Goal: Information Seeking & Learning: Learn about a topic

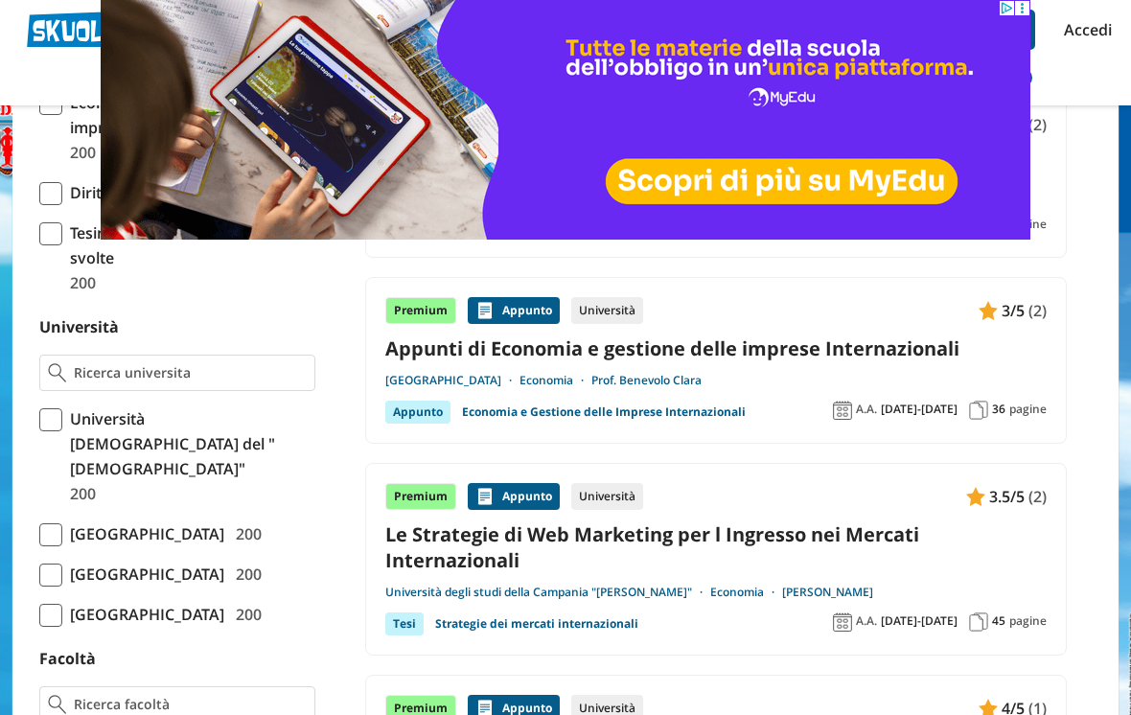
scroll to position [670, 0]
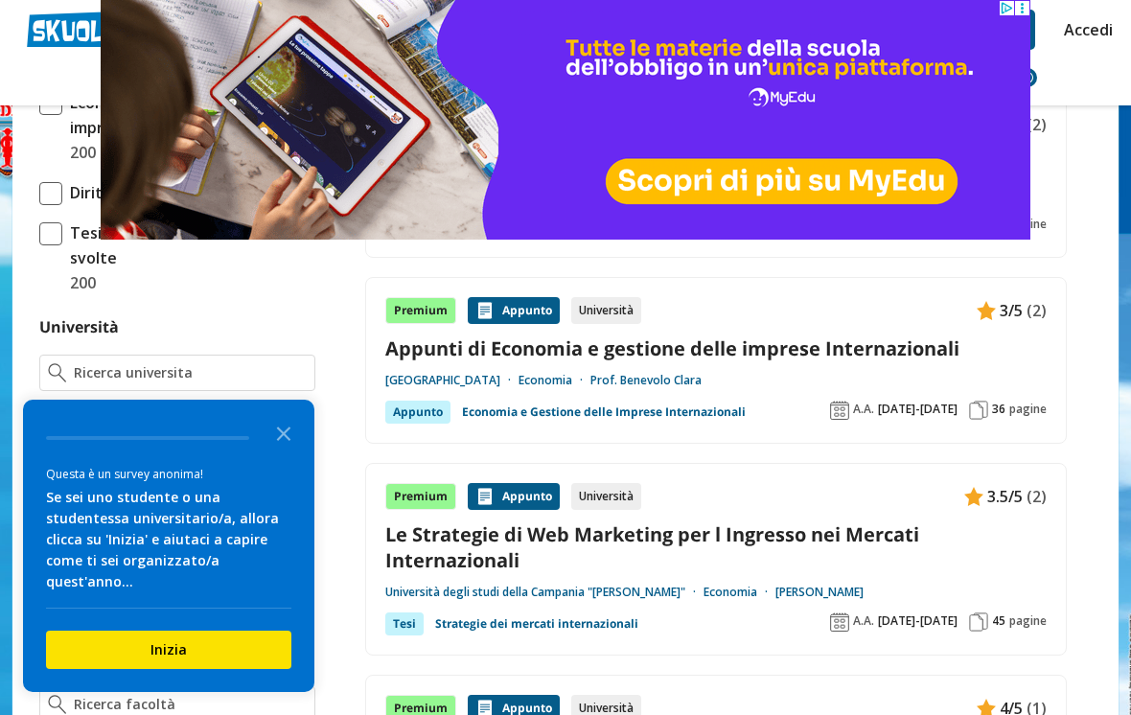
click at [284, 451] on icon "Close the survey" at bounding box center [283, 432] width 38 height 38
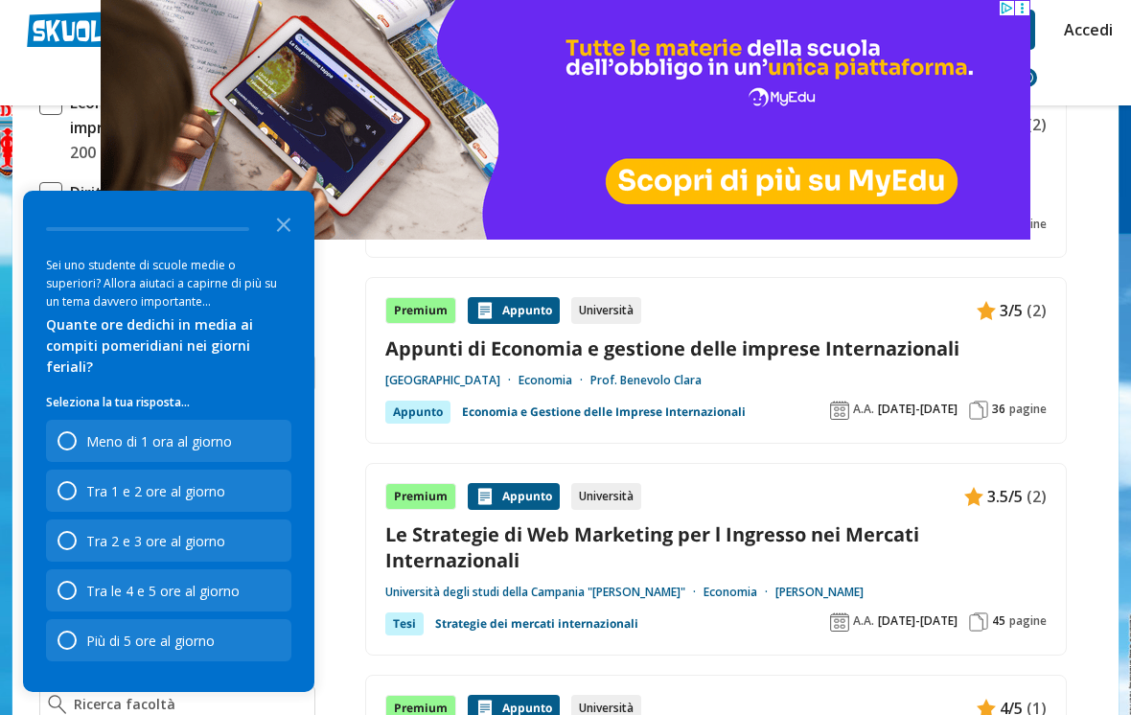
click at [286, 242] on icon "Close the survey" at bounding box center [283, 223] width 38 height 38
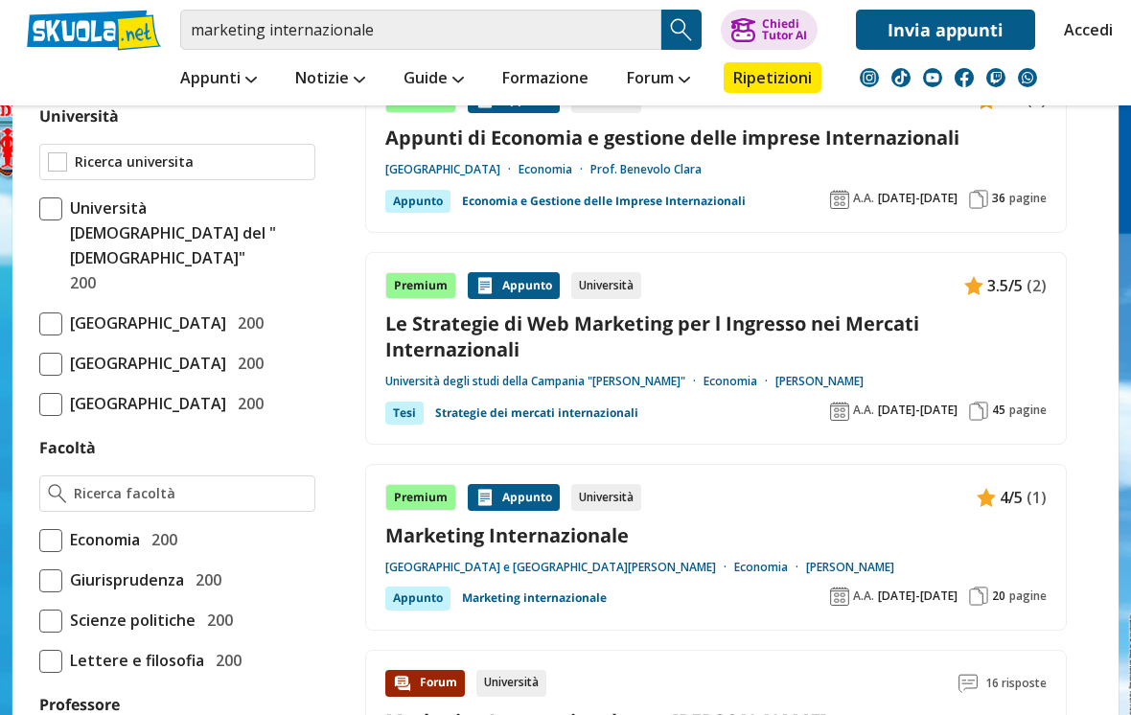
click at [281, 153] on input "Università" at bounding box center [191, 161] width 232 height 19
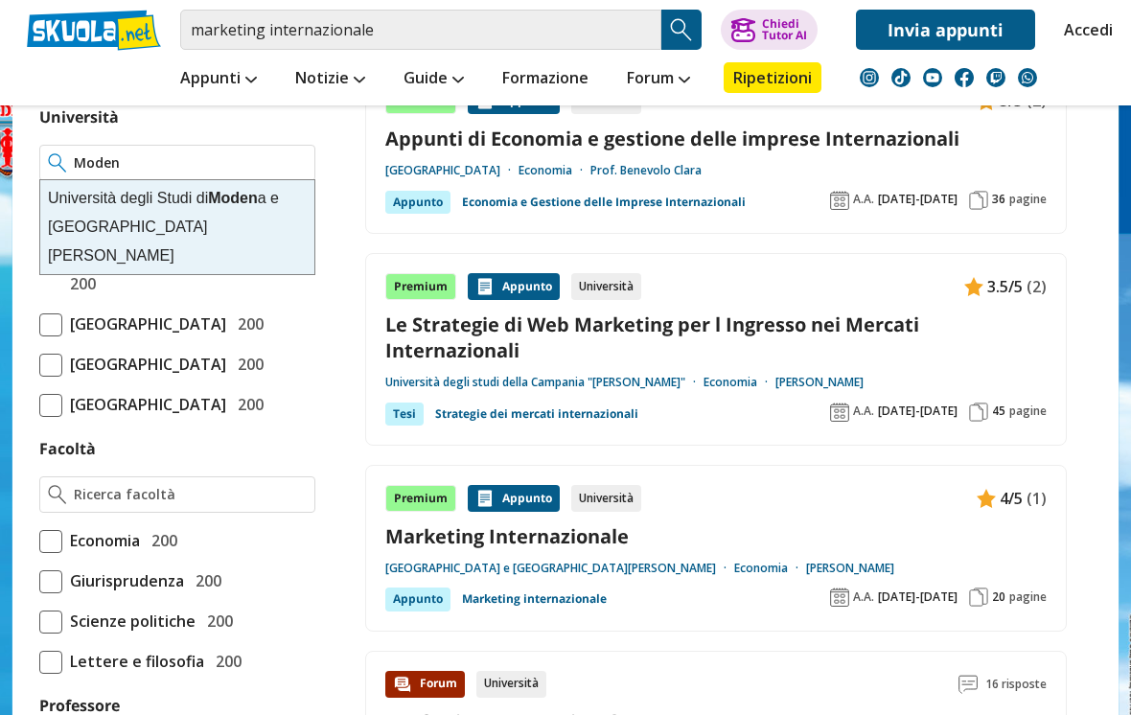
click at [191, 212] on div "Università degli Studi di Moden a e Reggio Emilia" at bounding box center [177, 227] width 274 height 94
type input "[GEOGRAPHIC_DATA] e [GEOGRAPHIC_DATA][PERSON_NAME]"
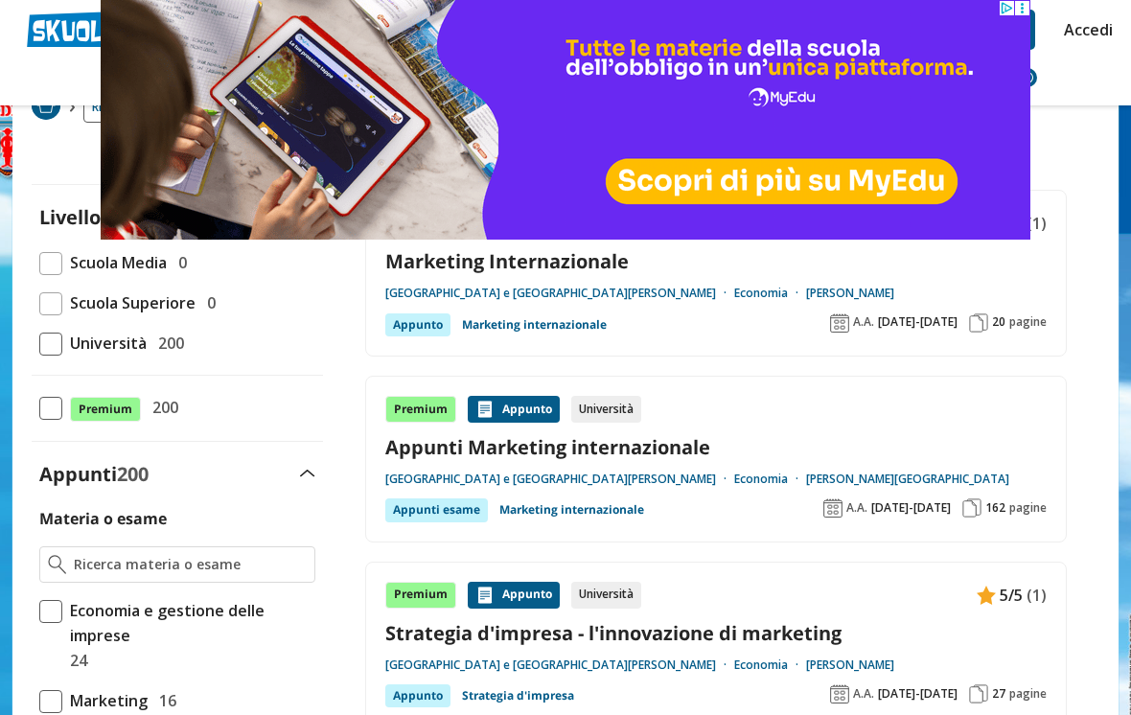
scroll to position [122, 0]
click at [707, 436] on link "Appunti Marketing internazionale" at bounding box center [715, 447] width 661 height 26
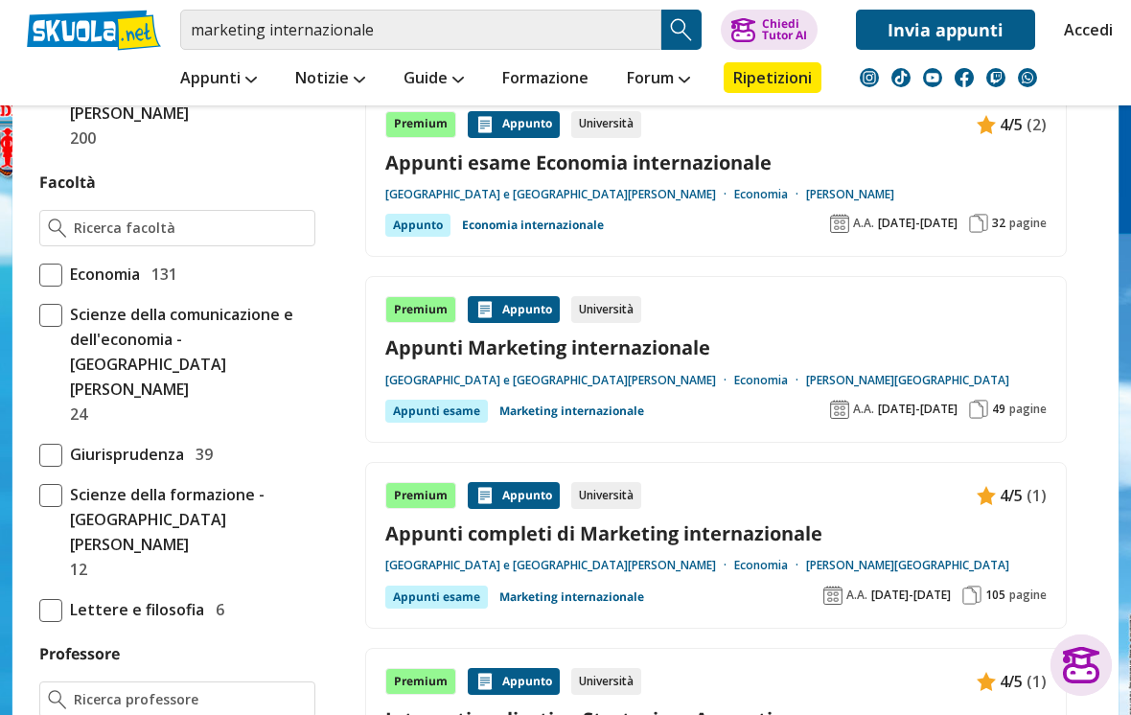
scroll to position [1015, 0]
click at [682, 339] on link "Appunti Marketing internazionale" at bounding box center [715, 348] width 661 height 26
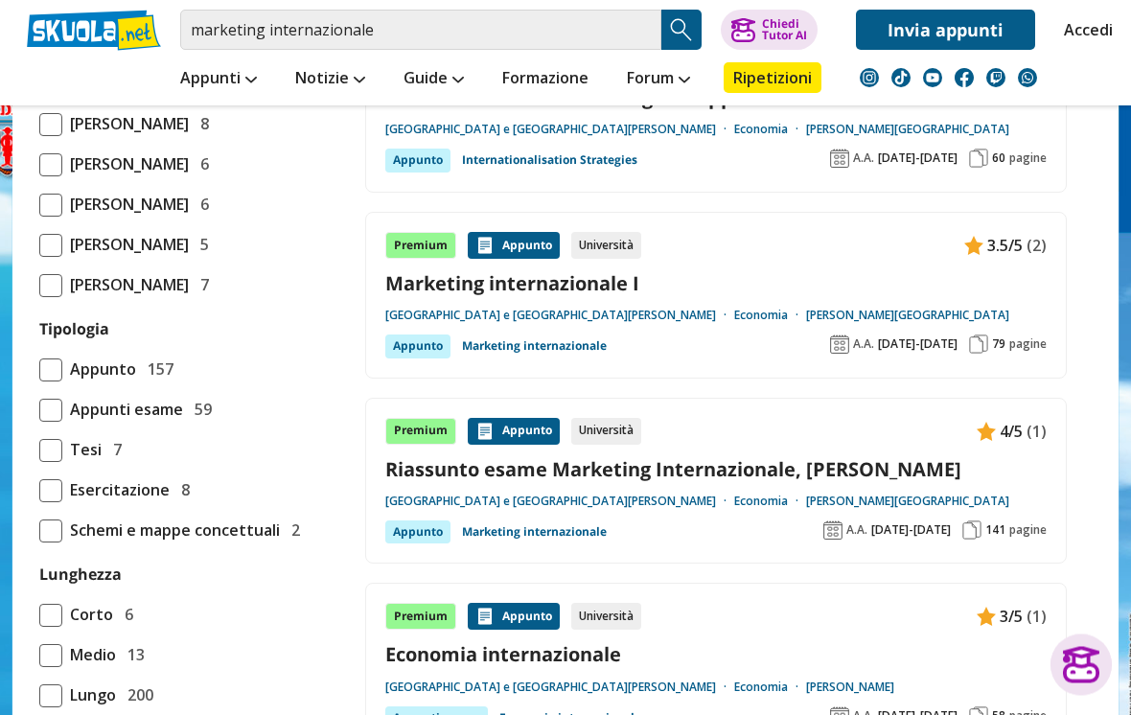
scroll to position [1640, 0]
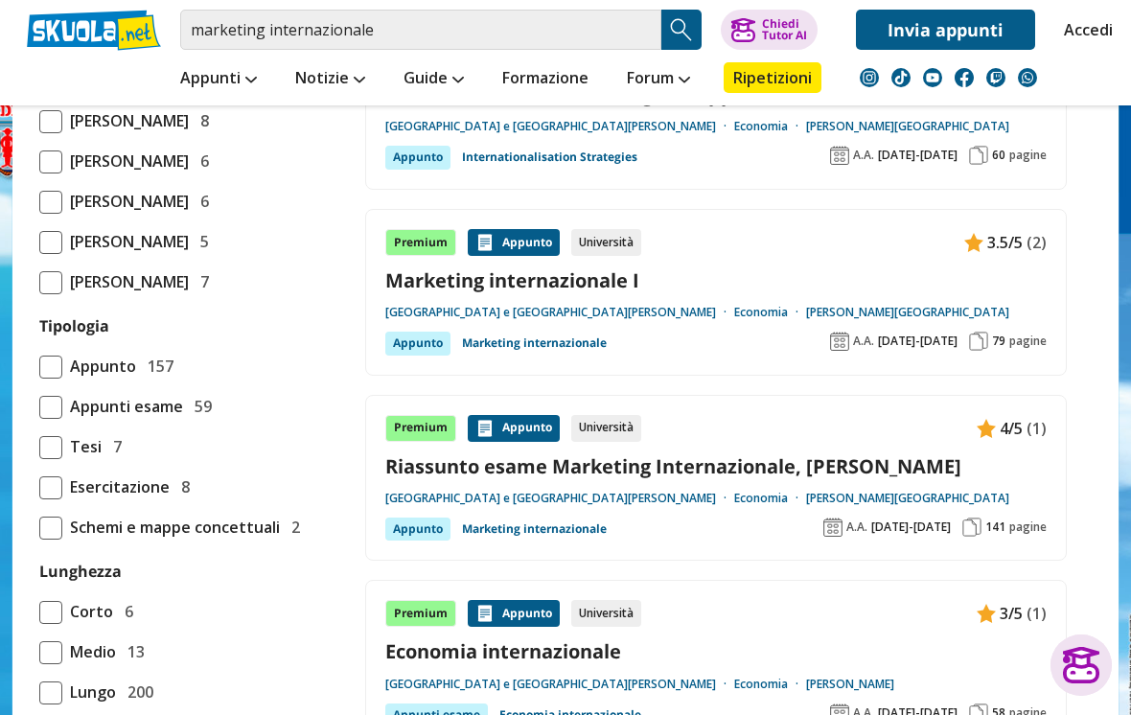
click at [845, 453] on link "Riassunto esame Marketing Internazionale, [PERSON_NAME]" at bounding box center [715, 466] width 661 height 26
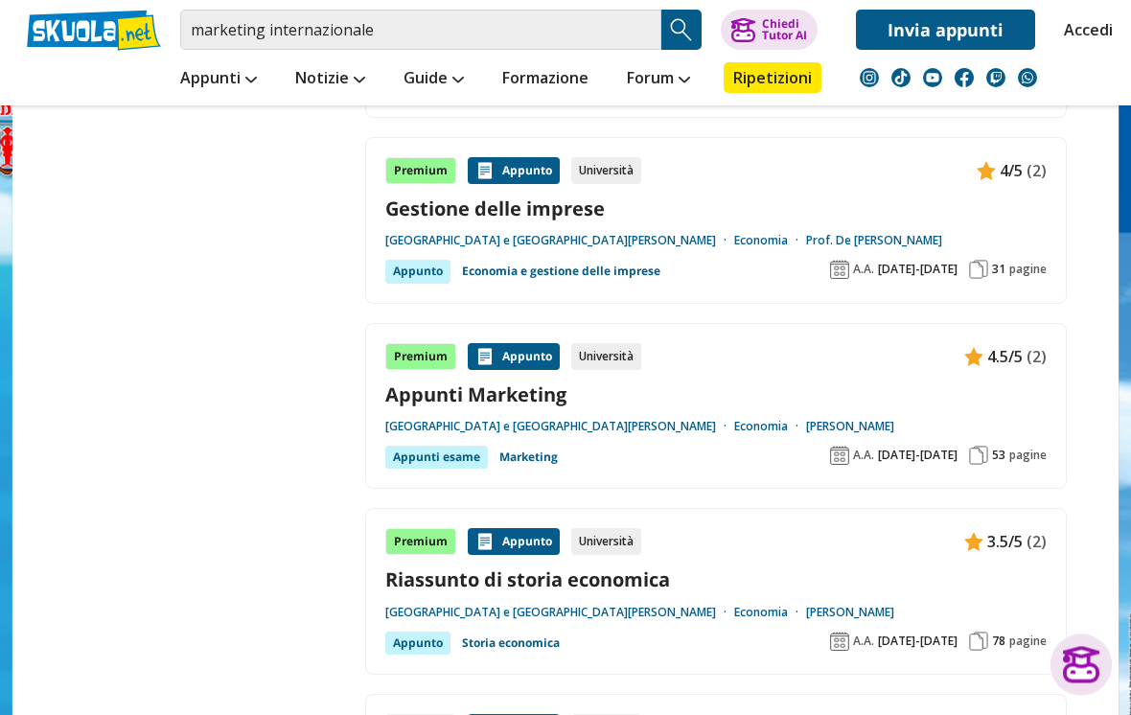
scroll to position [3300, 0]
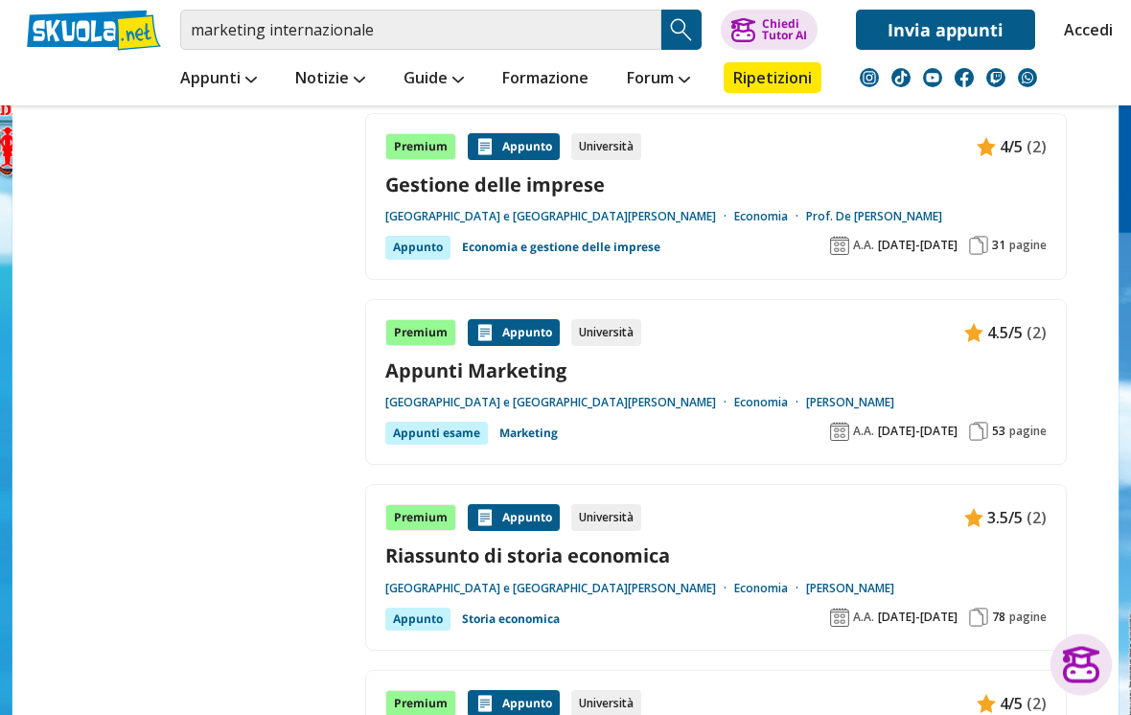
click at [653, 358] on link "Appunti Marketing" at bounding box center [715, 371] width 661 height 26
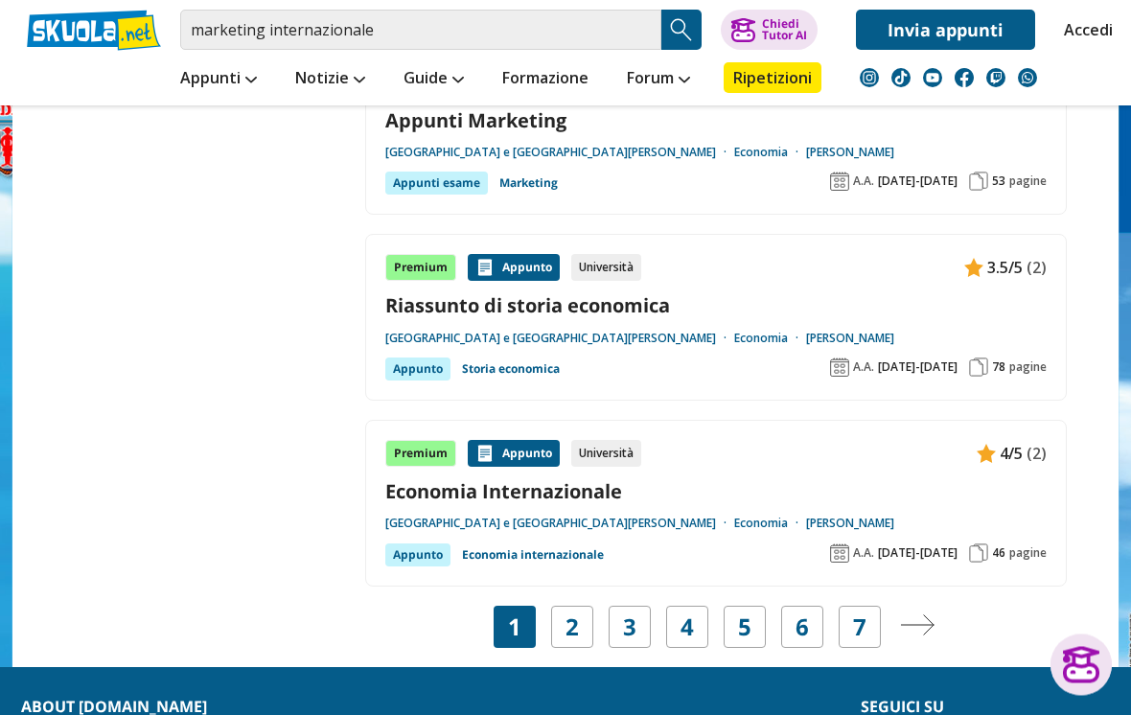
scroll to position [3551, 0]
click at [575, 613] on link "2" at bounding box center [571, 626] width 13 height 27
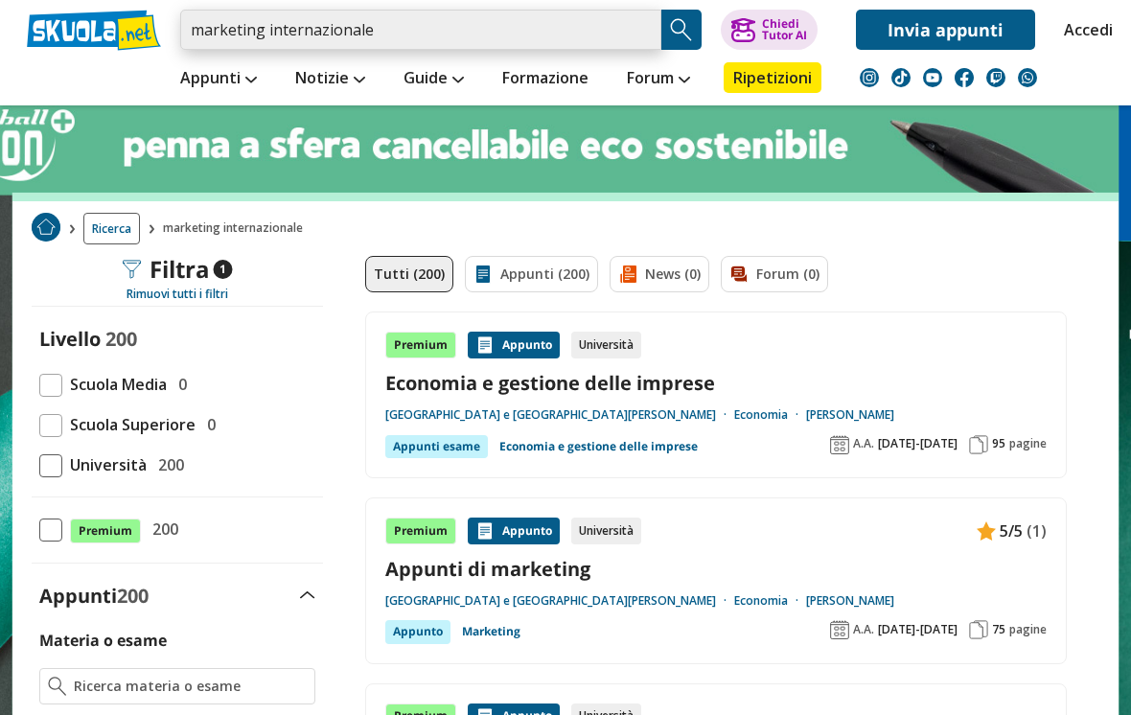
click at [422, 27] on input "marketing internazionale" at bounding box center [420, 30] width 481 height 40
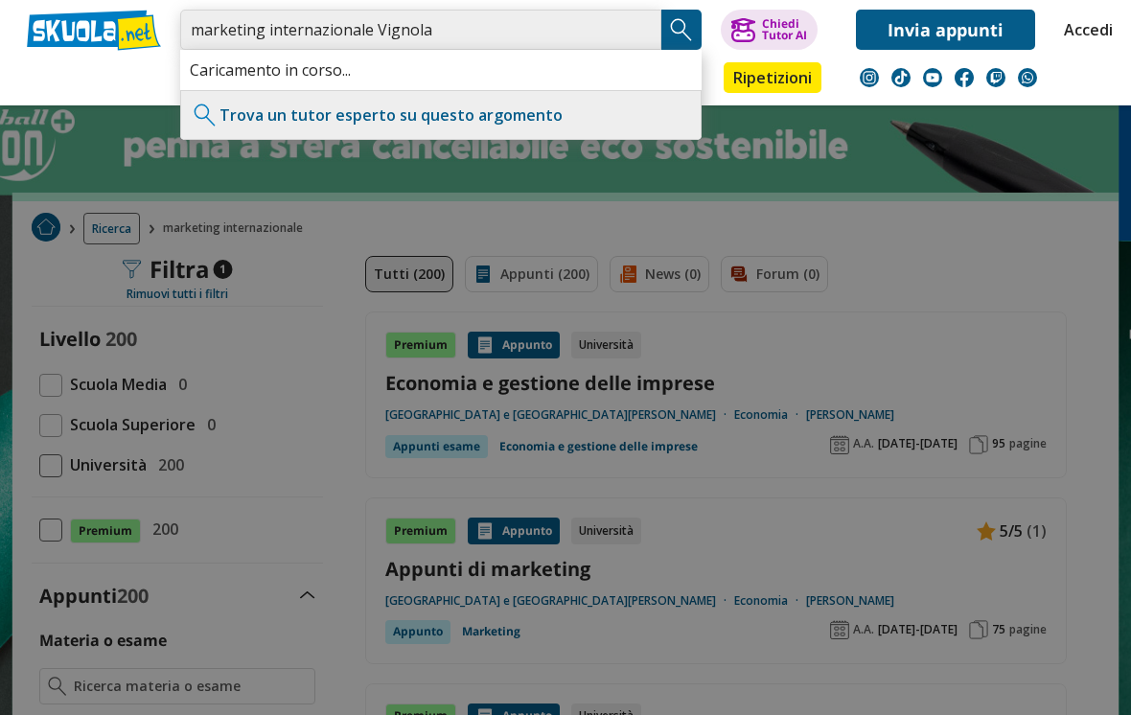
type input "marketing internazionale Vignola"
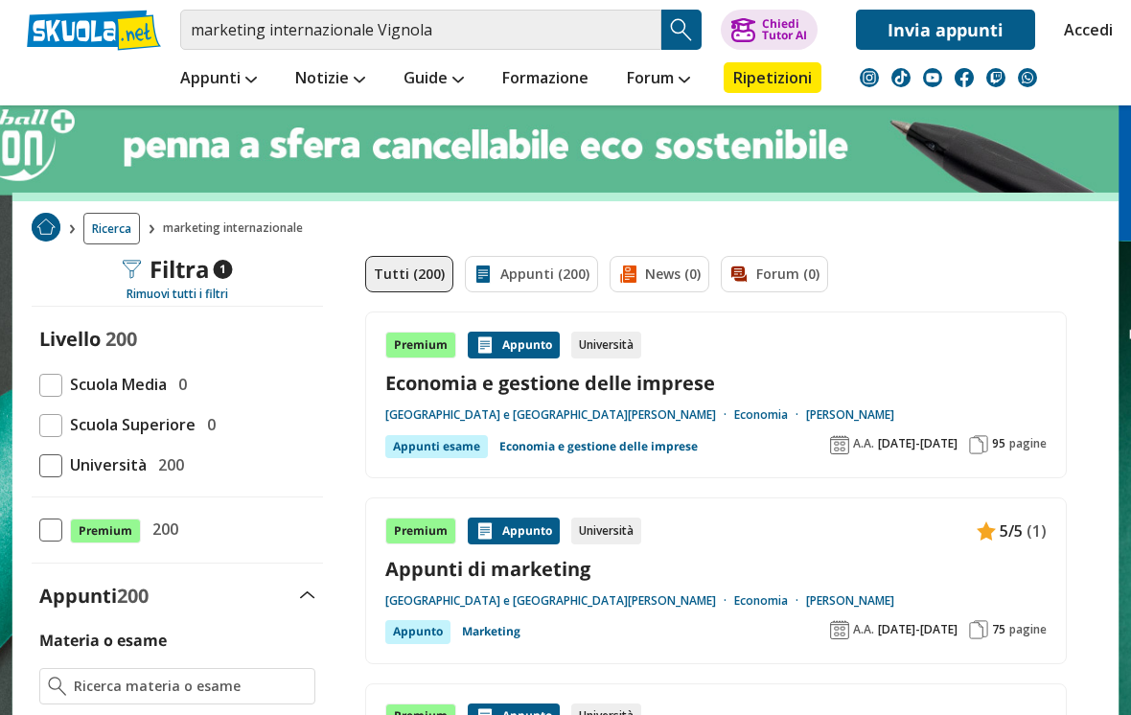
click at [675, 40] on img "Search Button" at bounding box center [681, 29] width 29 height 29
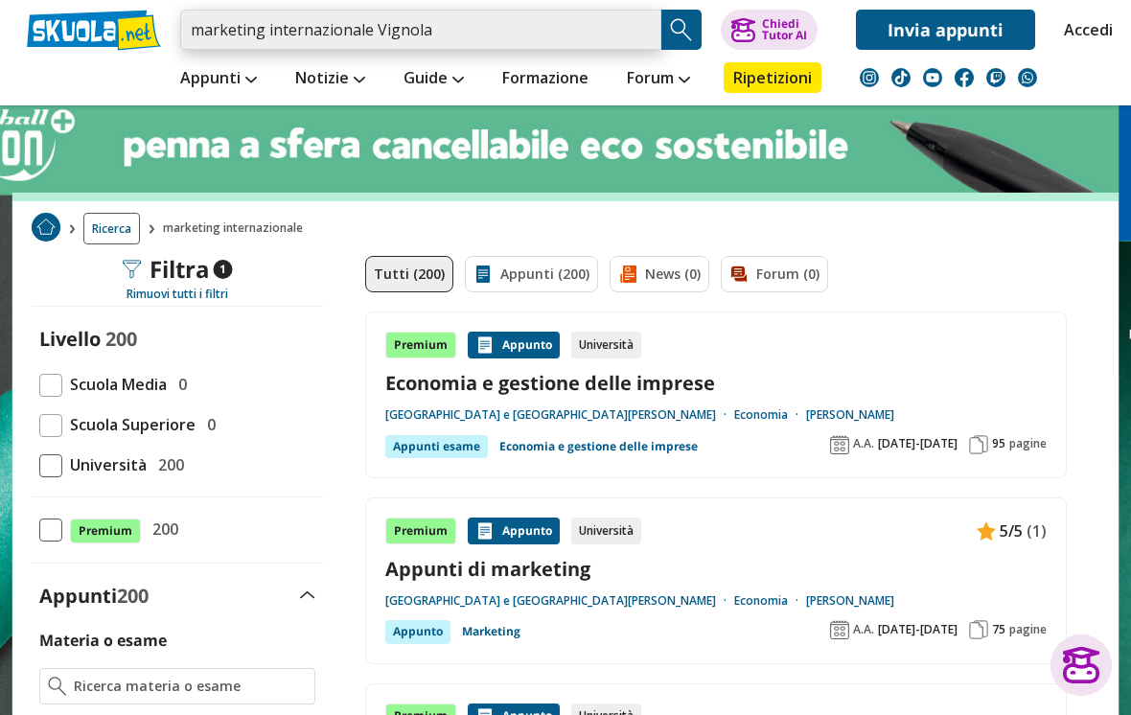
click at [445, 44] on input "marketing internazionale Vignola" at bounding box center [420, 30] width 481 height 40
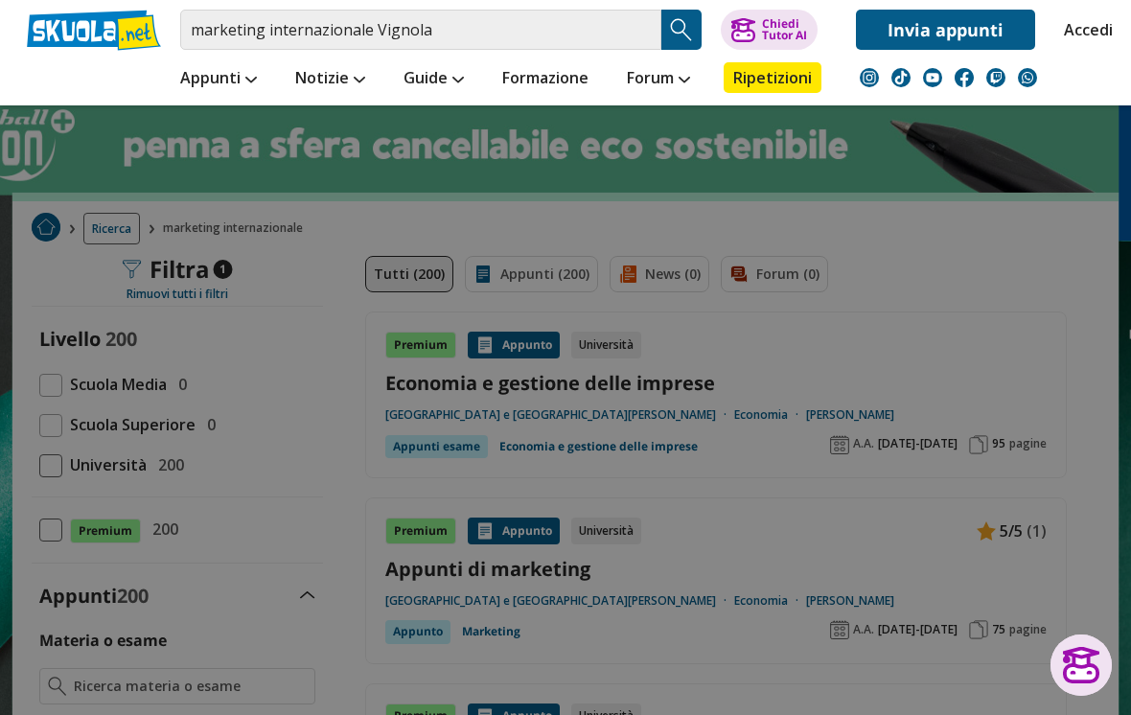
click at [358, 220] on div at bounding box center [565, 357] width 1131 height 715
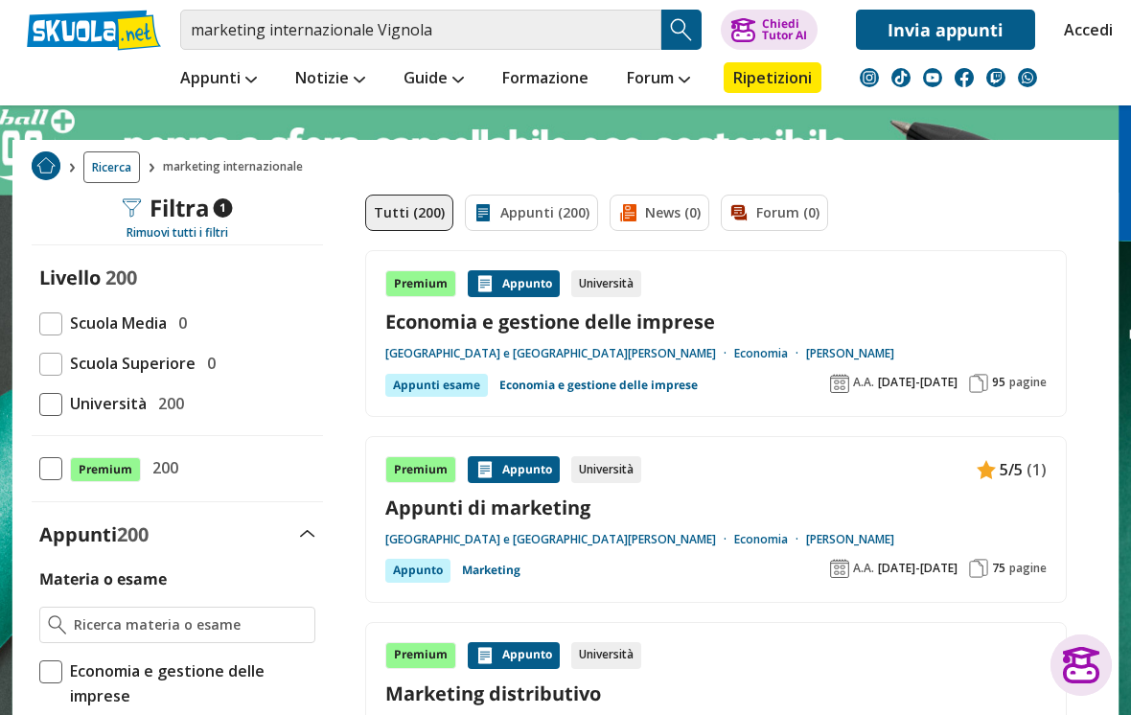
scroll to position [59, 0]
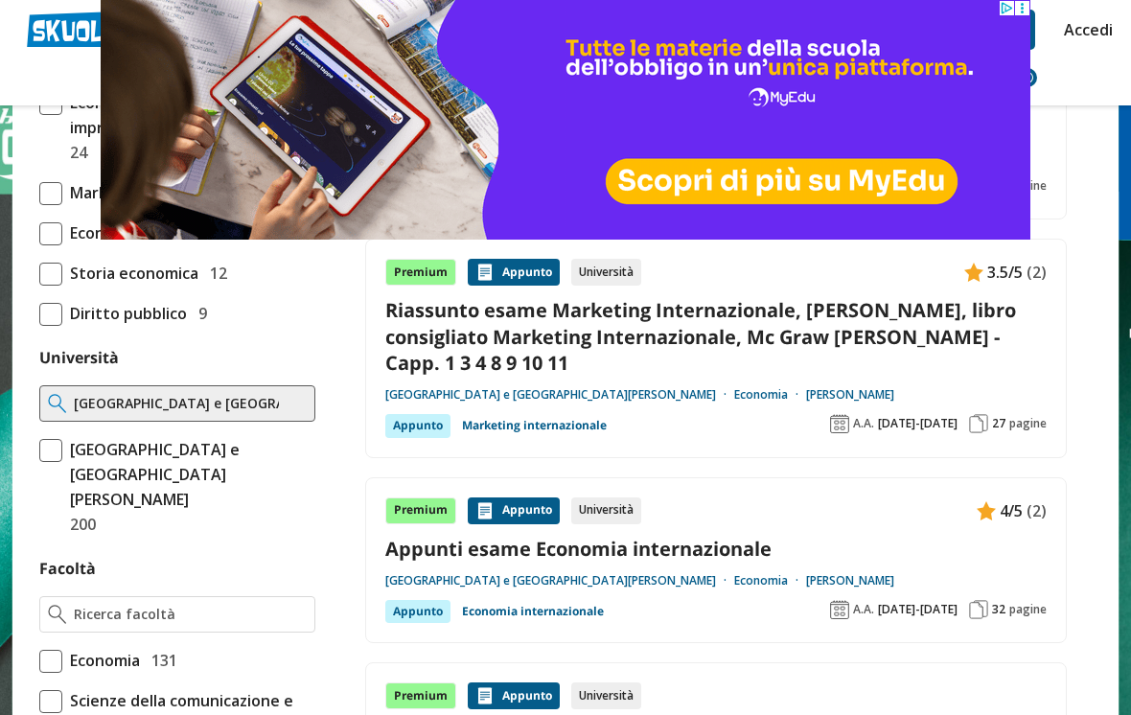
scroll to position [629, 0]
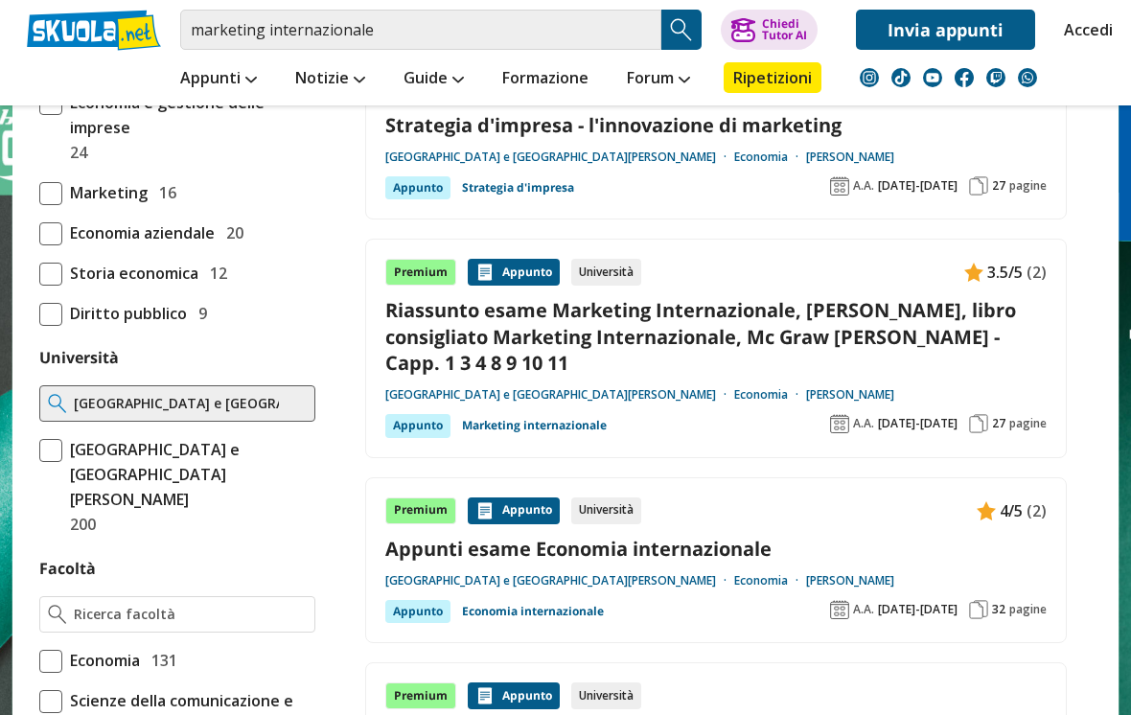
click at [232, 469] on span "[GEOGRAPHIC_DATA] e [GEOGRAPHIC_DATA][PERSON_NAME]" at bounding box center [188, 474] width 253 height 75
click at [39, 487] on input "[GEOGRAPHIC_DATA] e [GEOGRAPHIC_DATA][PERSON_NAME] 200" at bounding box center [39, 487] width 0 height 0
checkbox input "true"
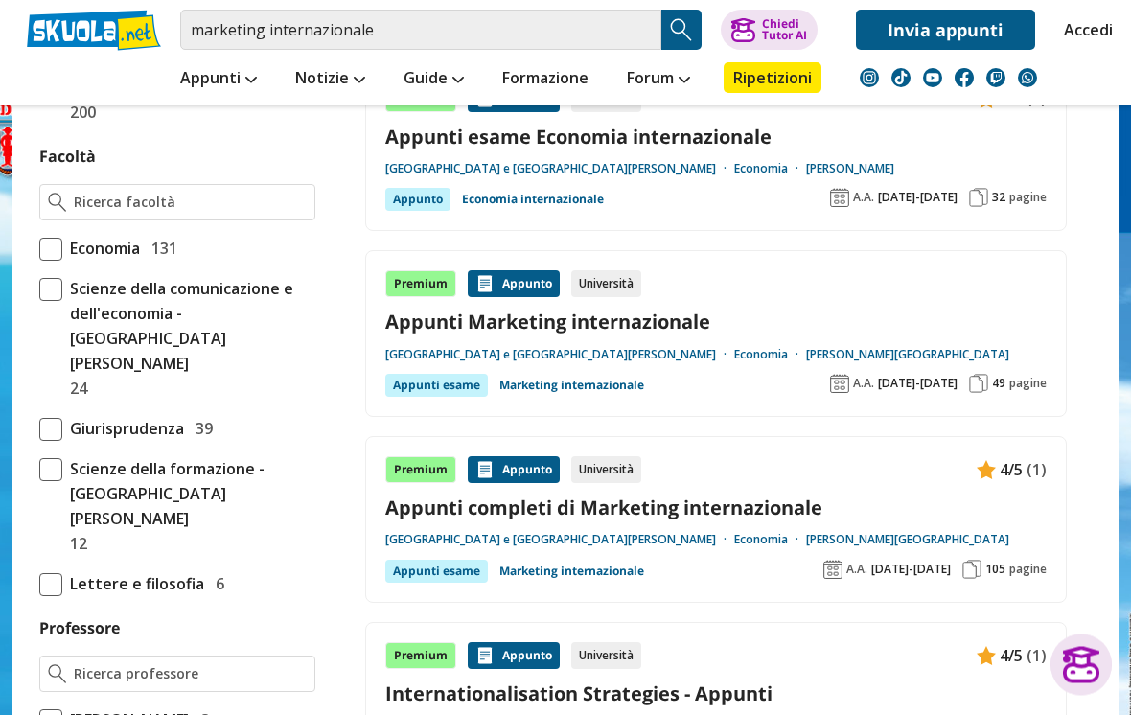
scroll to position [1080, 0]
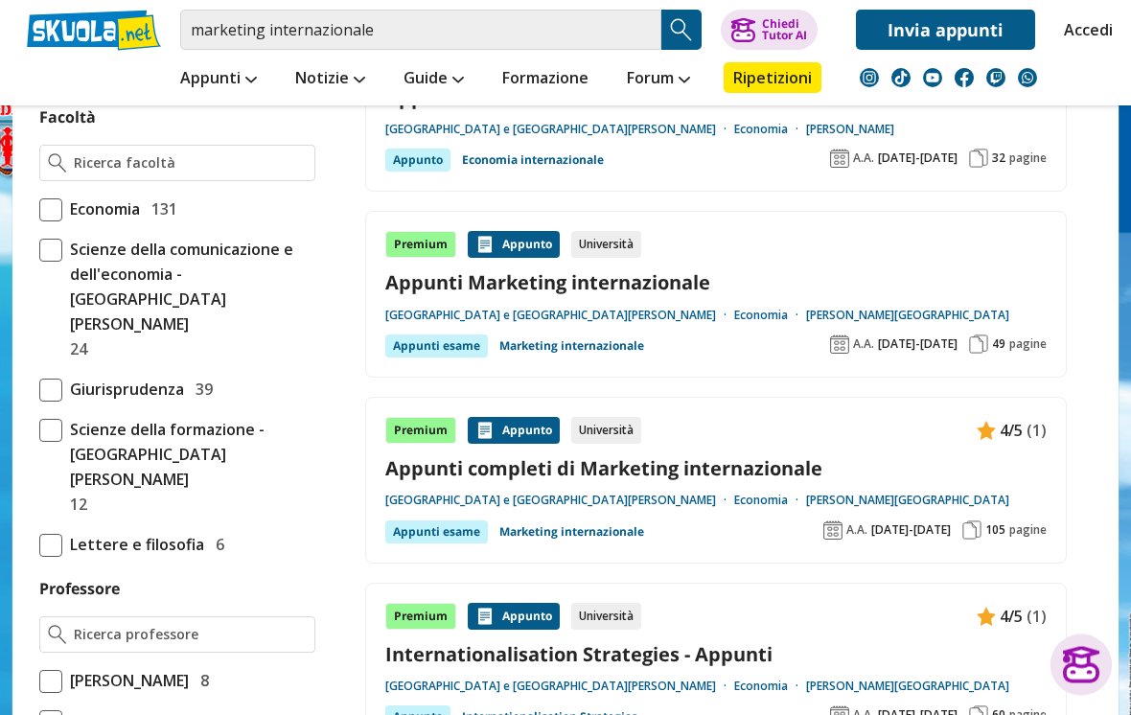
click at [770, 456] on link "Appunti completi di Marketing internazionale" at bounding box center [715, 469] width 661 height 26
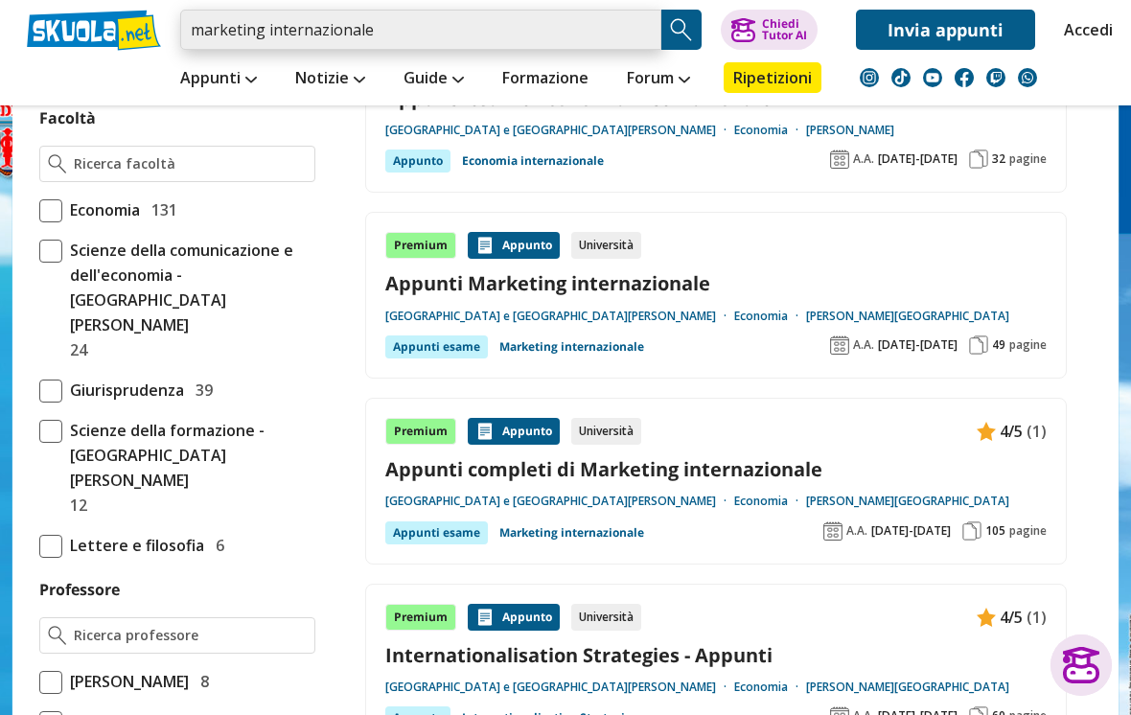
click at [631, 34] on input "marketing internazionale" at bounding box center [420, 30] width 481 height 40
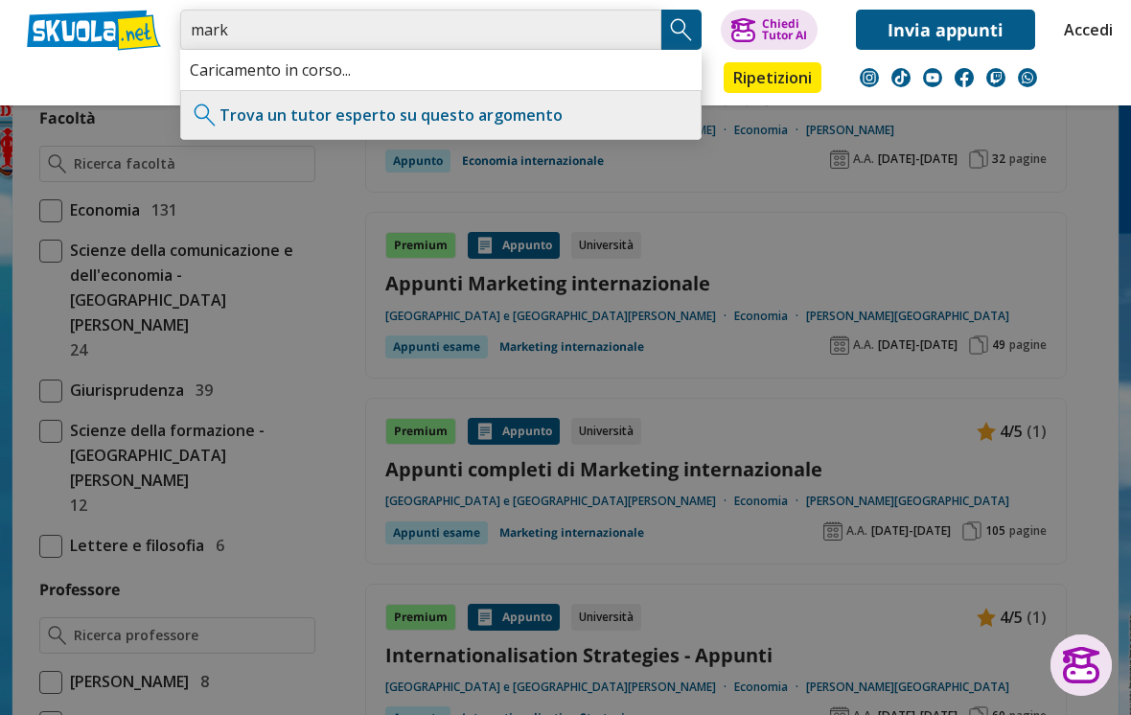
type input "mar"
click at [888, 207] on div at bounding box center [565, 357] width 1131 height 715
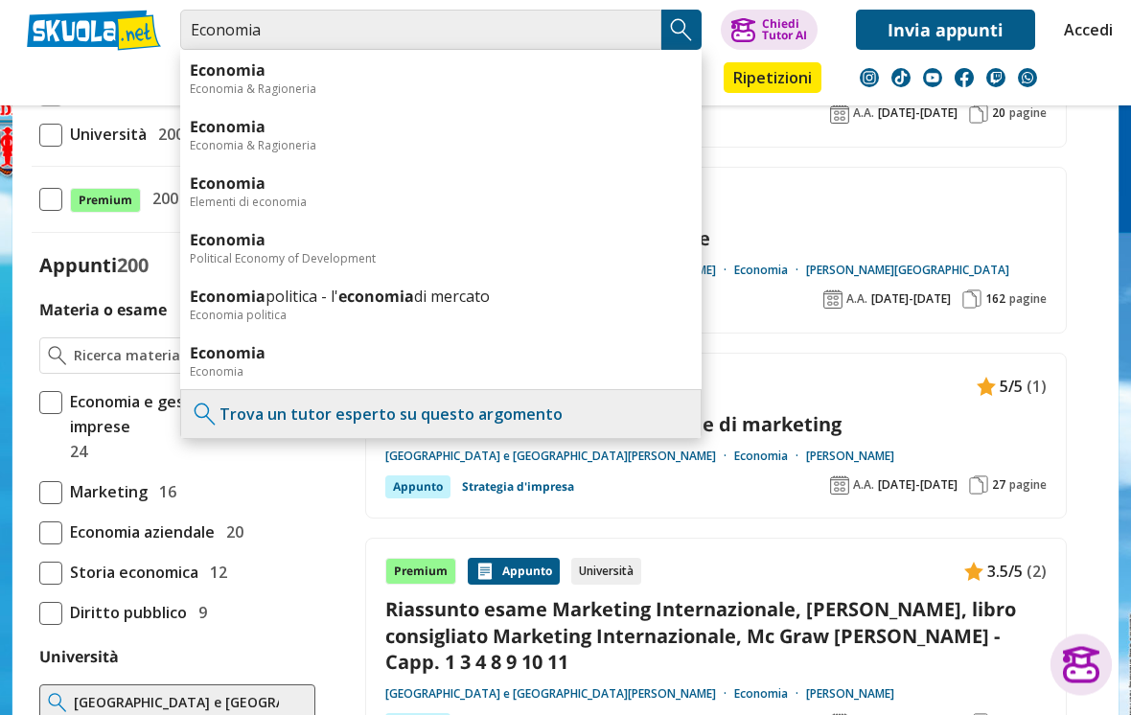
scroll to position [0, 0]
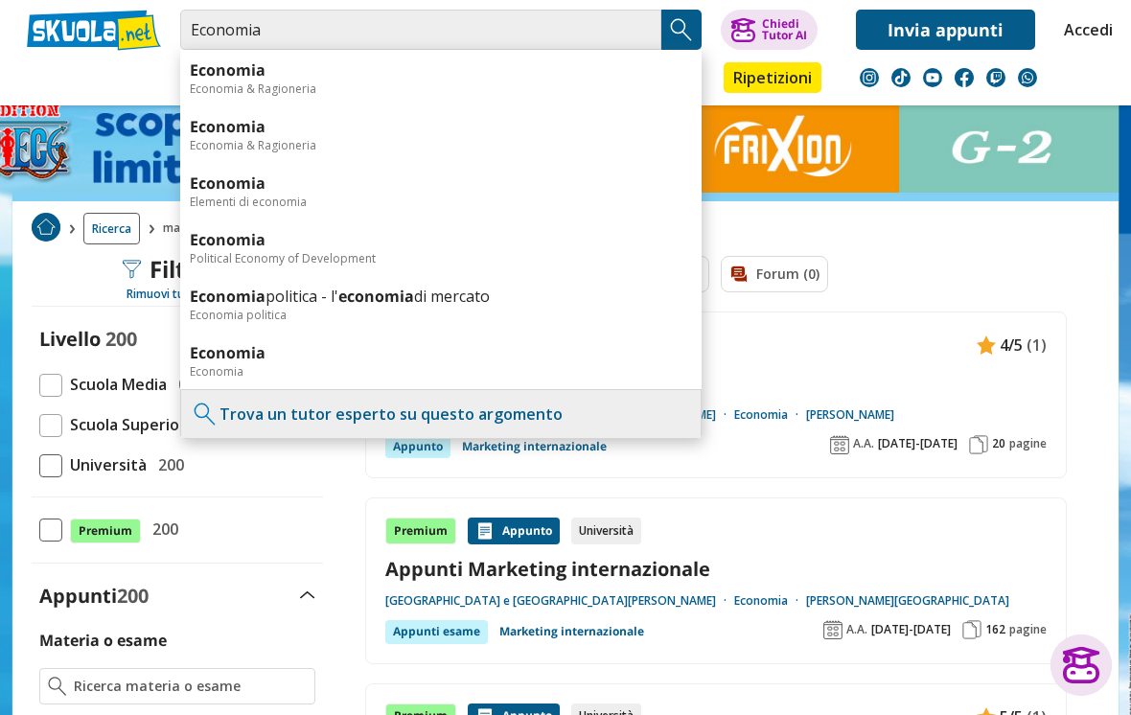
click at [976, 270] on div "Tutti (200) Appunti (200) News (0) Forum (0)" at bounding box center [715, 284] width 701 height 56
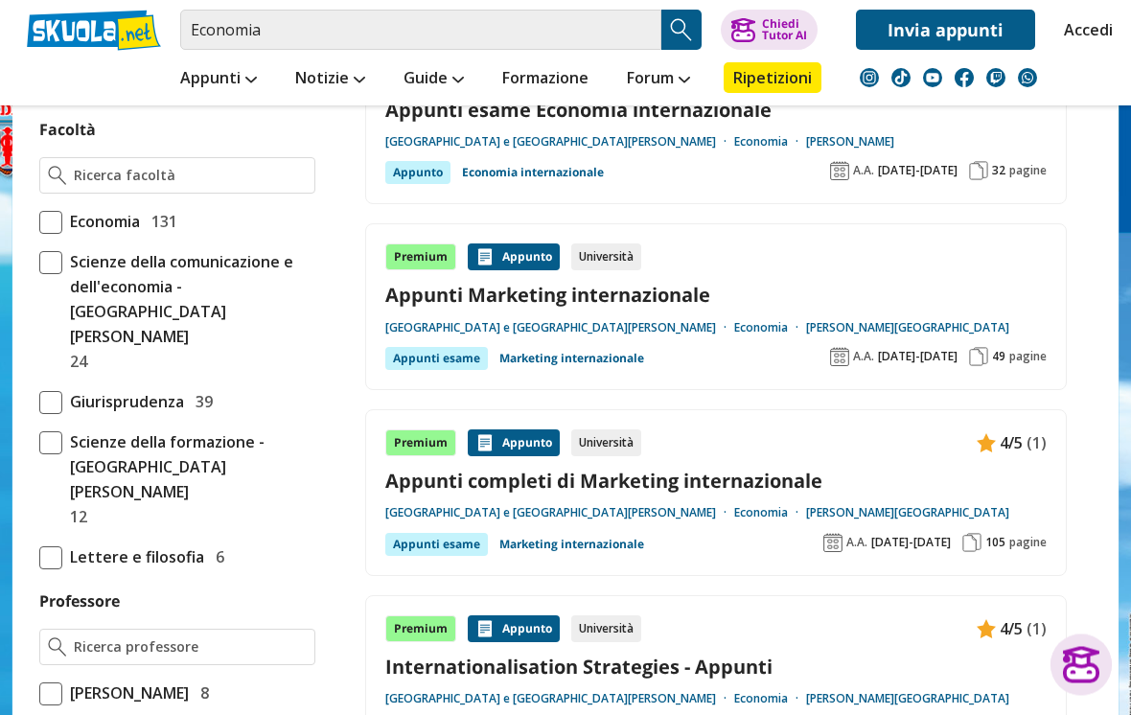
scroll to position [1057, 0]
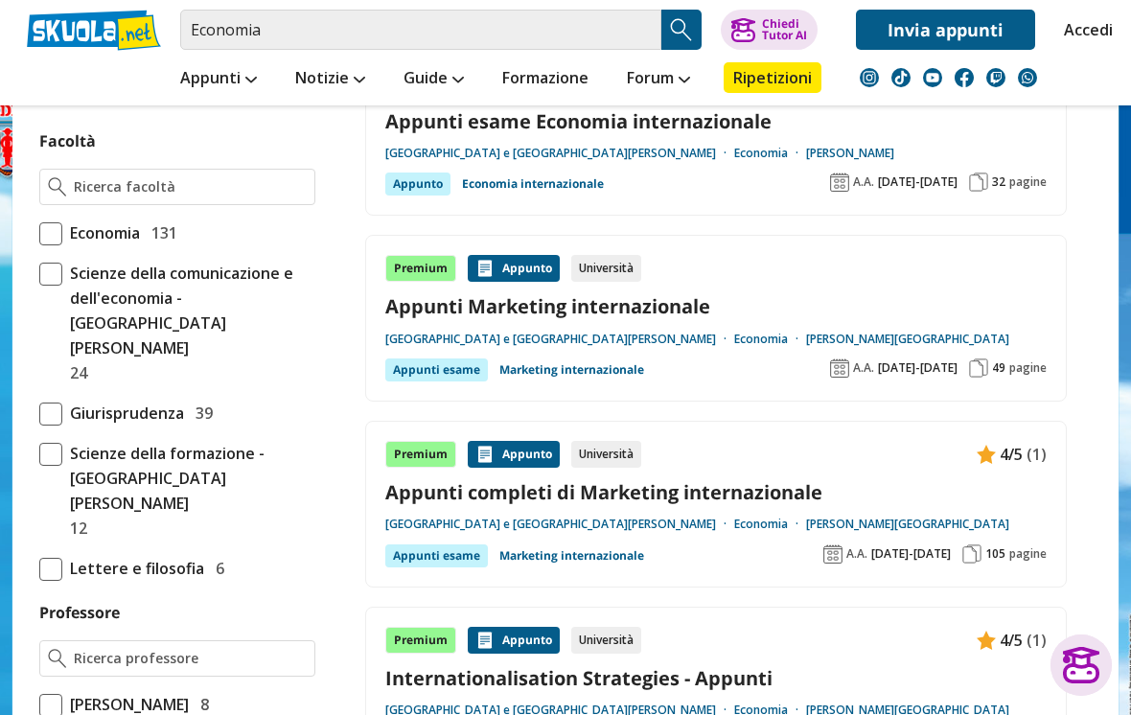
click at [675, 299] on link "Appunti Marketing internazionale" at bounding box center [715, 306] width 661 height 26
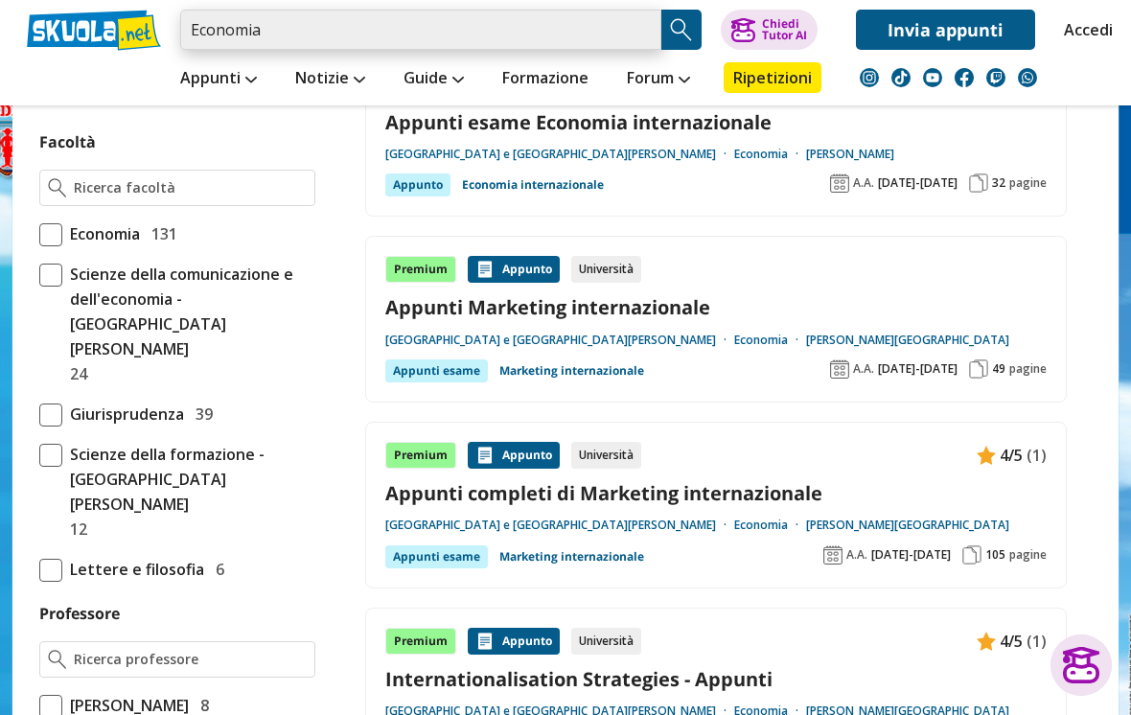
click at [591, 28] on input "Economia" at bounding box center [420, 30] width 481 height 40
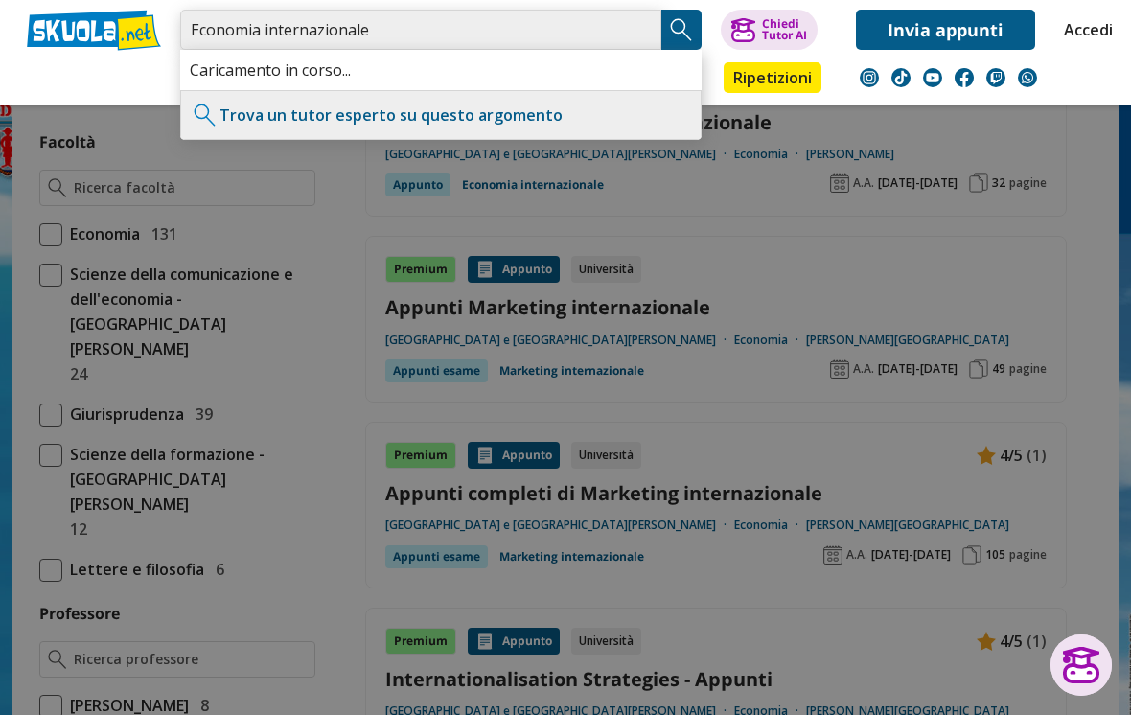
type input "Economia internazionale"
click at [681, 36] on img "Search Button" at bounding box center [681, 29] width 29 height 29
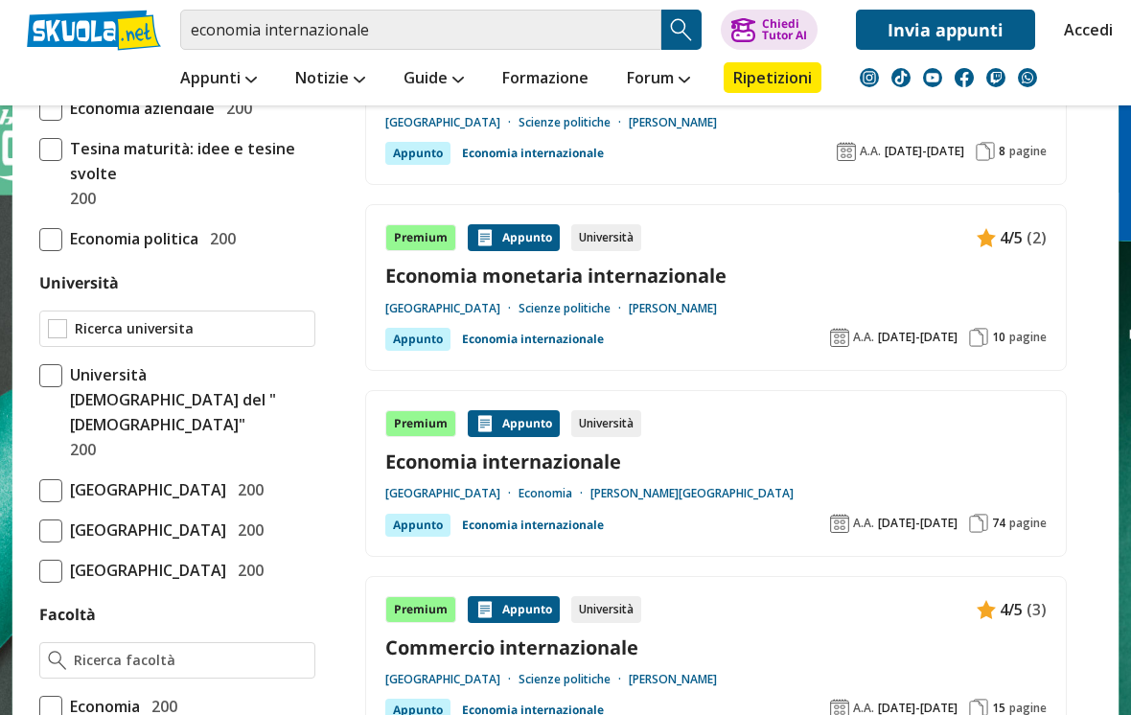
click at [236, 330] on input "Università" at bounding box center [191, 328] width 232 height 19
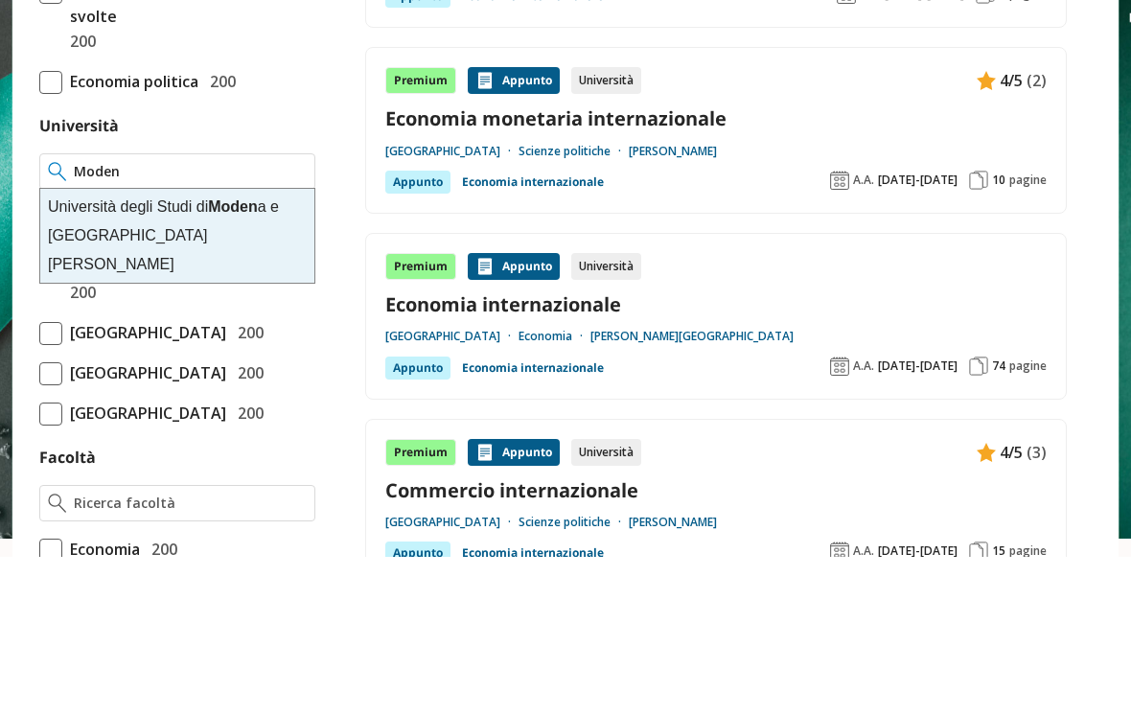
click at [194, 347] on div "Università degli Studi di Moden a e Reggio Emilia" at bounding box center [177, 394] width 274 height 94
type input "[GEOGRAPHIC_DATA] e [GEOGRAPHIC_DATA][PERSON_NAME]"
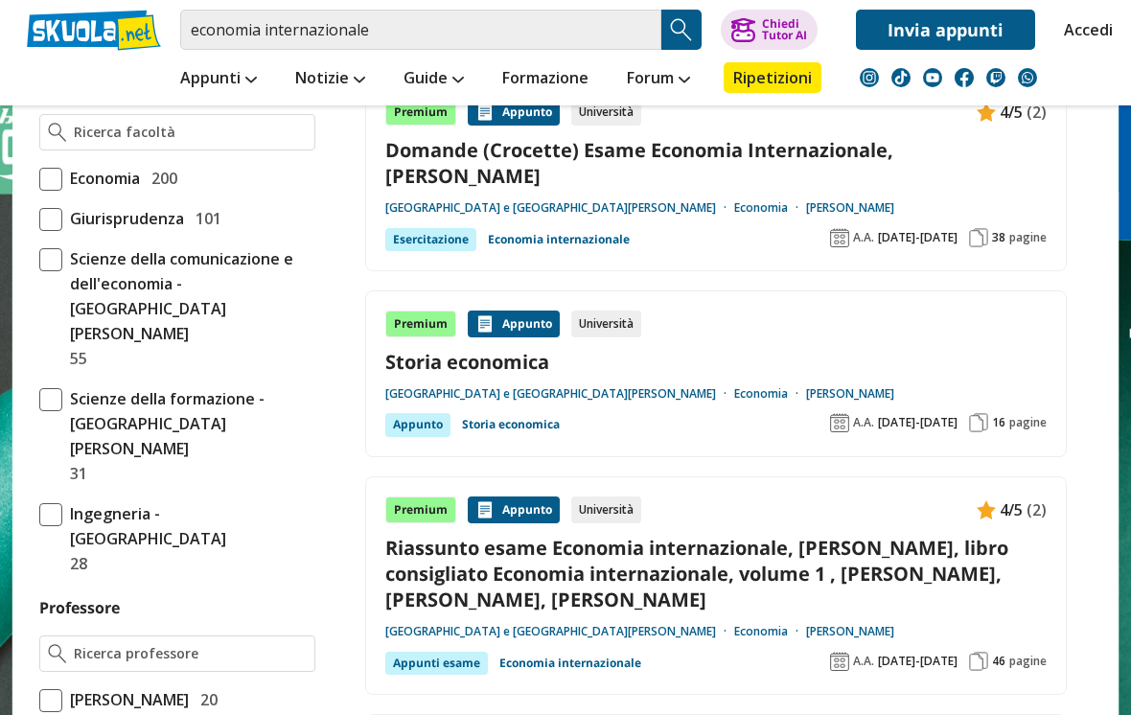
scroll to position [1161, 0]
click at [1012, 349] on link "Storia economica" at bounding box center [715, 362] width 661 height 26
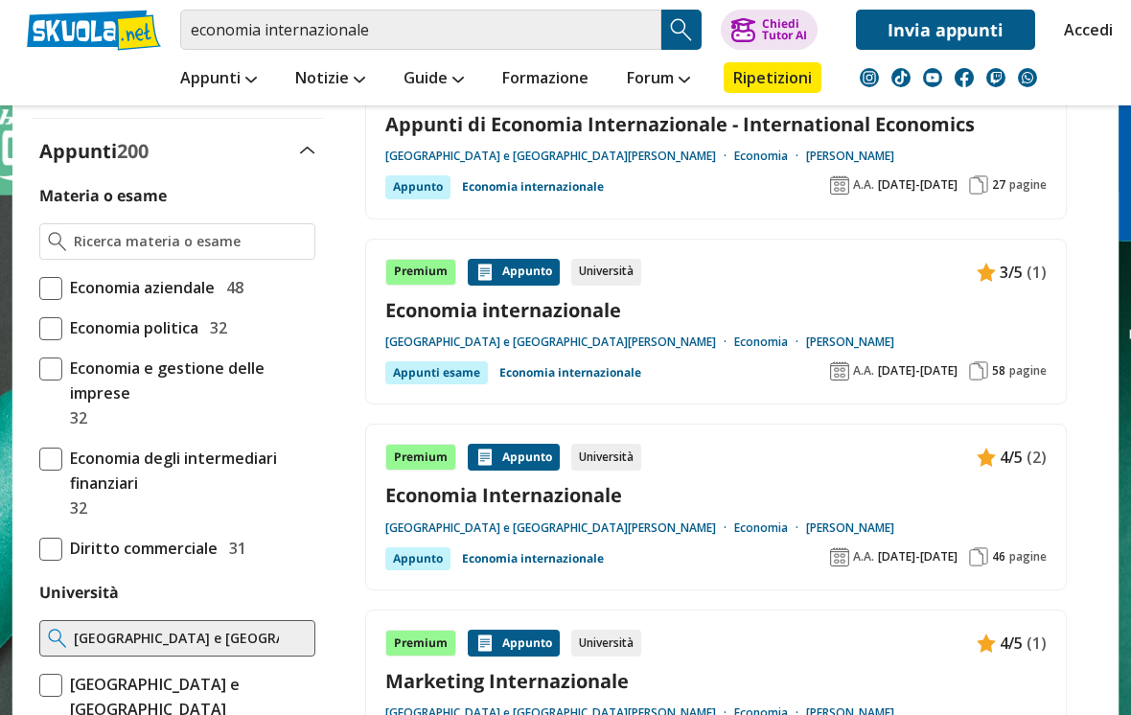
scroll to position [394, 0]
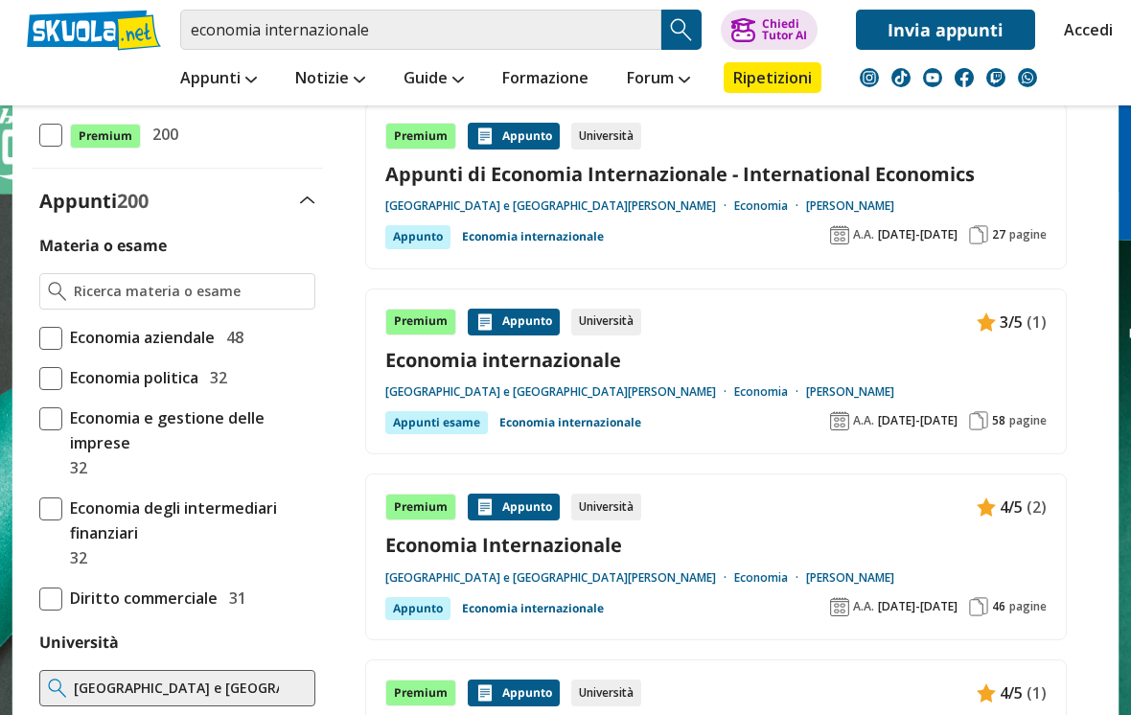
click at [598, 361] on link "Economia internazionale" at bounding box center [715, 361] width 661 height 26
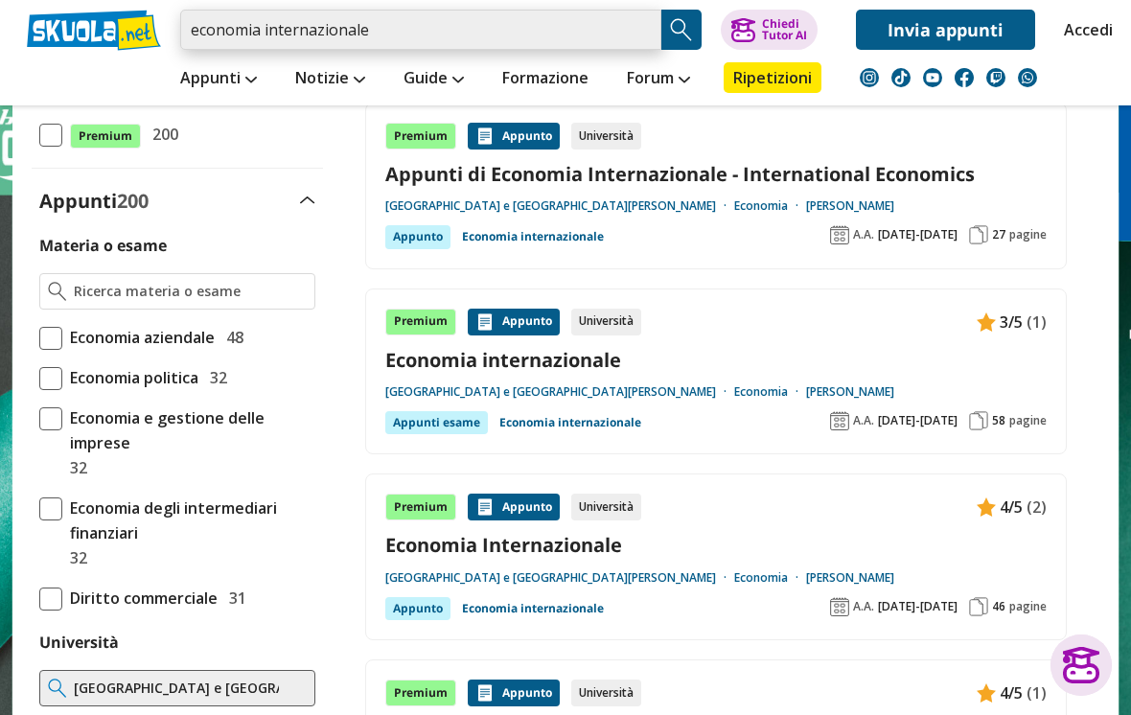
click at [409, 34] on input "economia internazionale" at bounding box center [420, 30] width 481 height 40
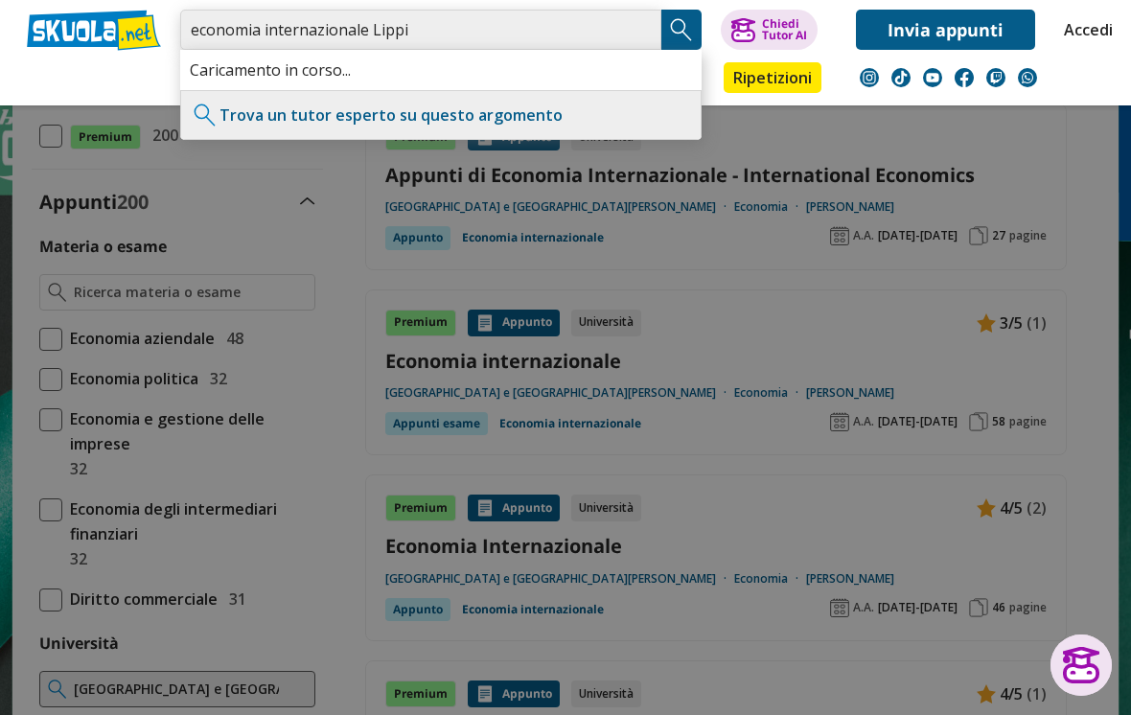
type input "economia internazionale Lippi"
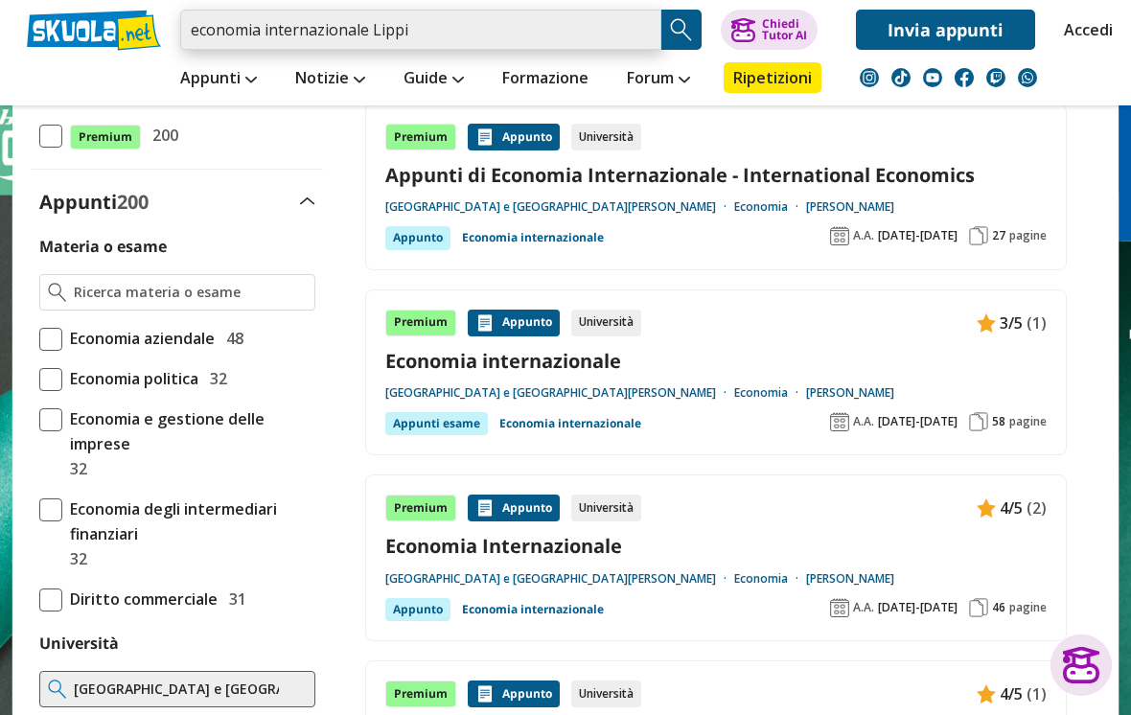
click at [438, 36] on input "economia internazionale Lippi" at bounding box center [420, 30] width 481 height 40
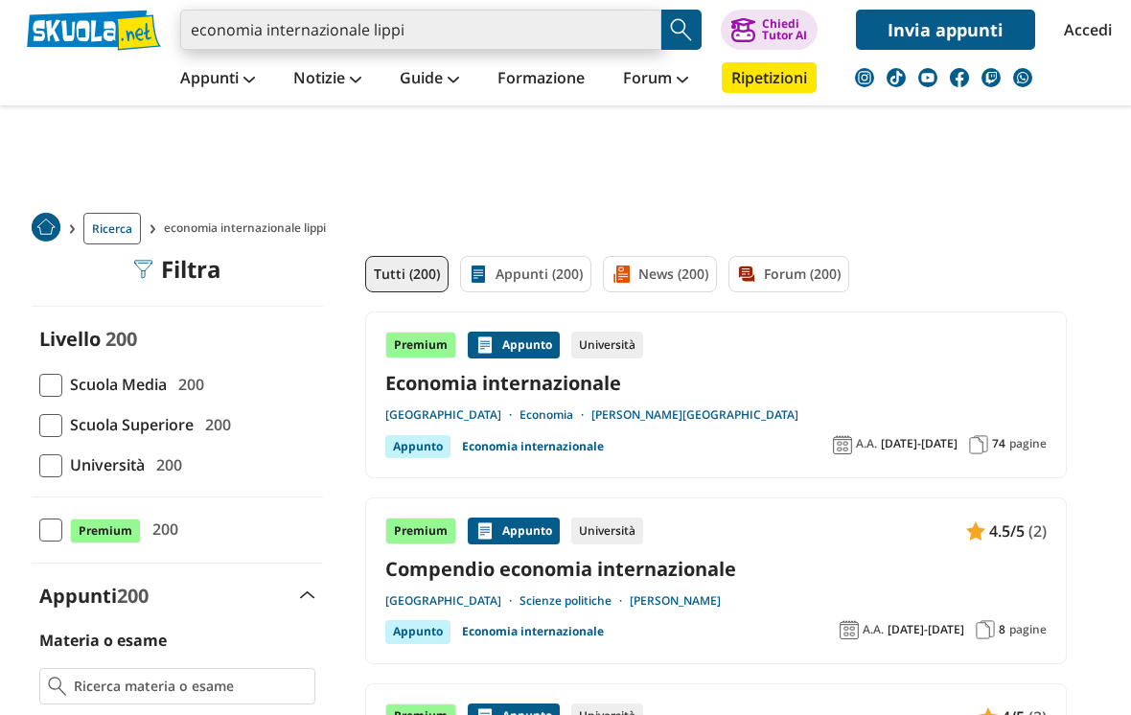
click at [430, 36] on input "economia internazionale lippi" at bounding box center [420, 30] width 481 height 40
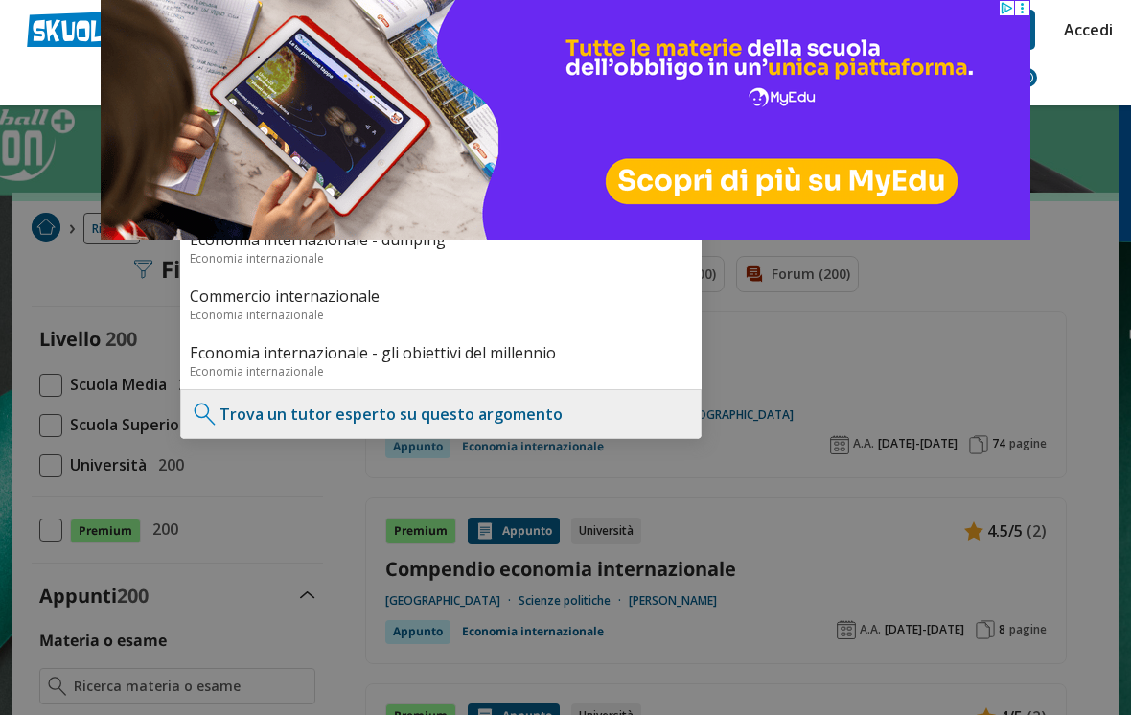
click at [1075, 168] on div at bounding box center [565, 357] width 1131 height 715
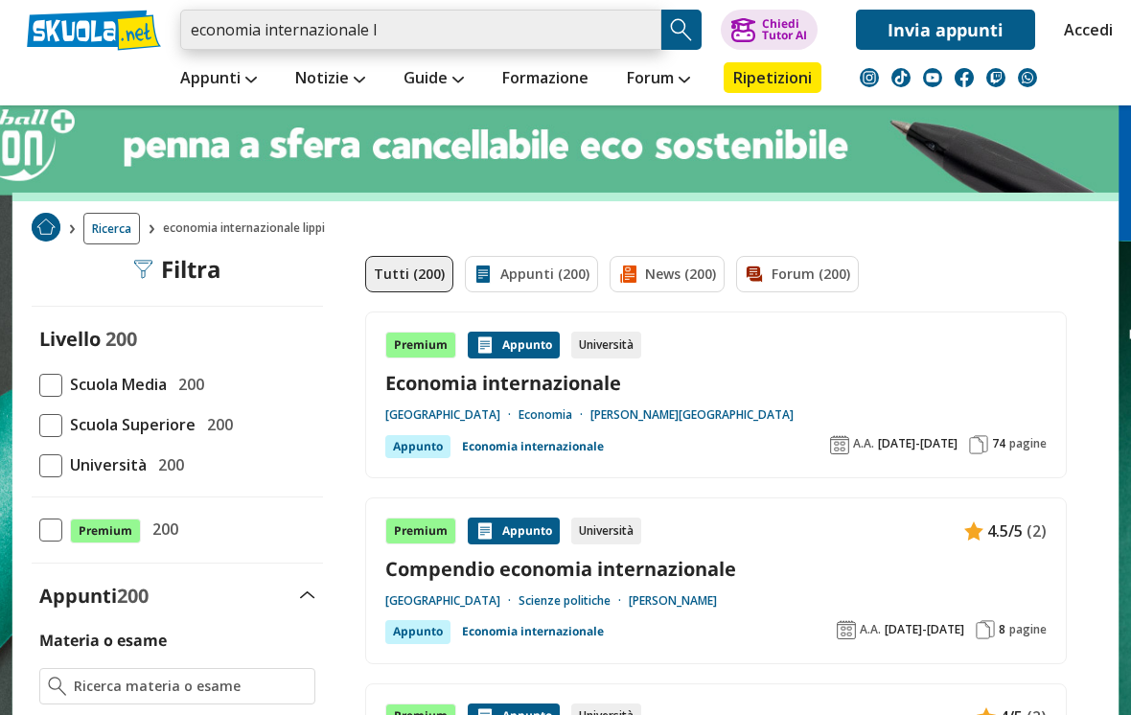
click at [423, 28] on input "economia internazionale l" at bounding box center [420, 30] width 481 height 40
click at [427, 30] on input "economia internazionale Lippi" at bounding box center [420, 30] width 481 height 40
type input "economia internazion"
click at [1049, 197] on link at bounding box center [565, 402] width 1131 height 805
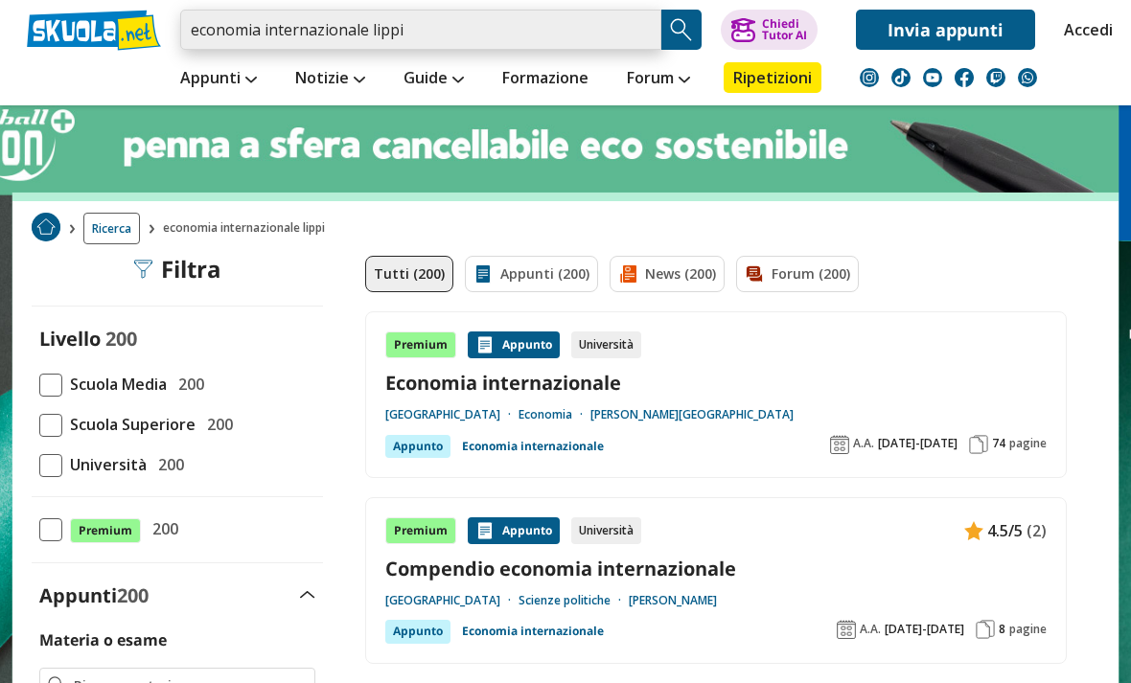
click at [456, 21] on input "economia internazionale lippi" at bounding box center [420, 30] width 481 height 40
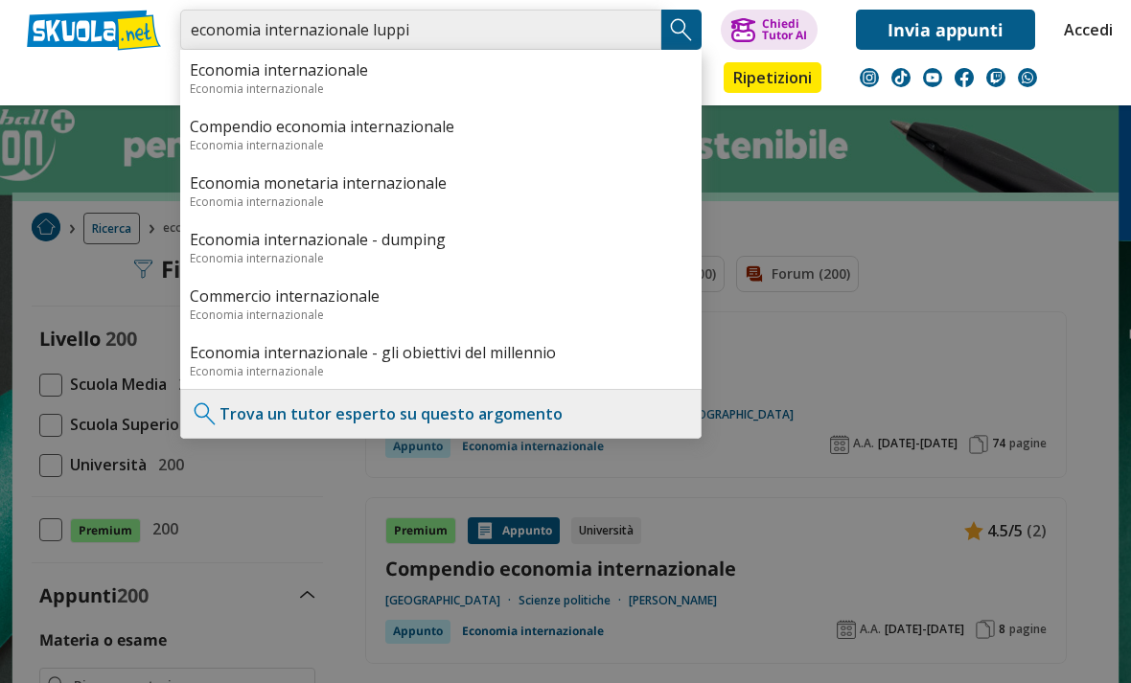
type input "economia internazionale luppi"
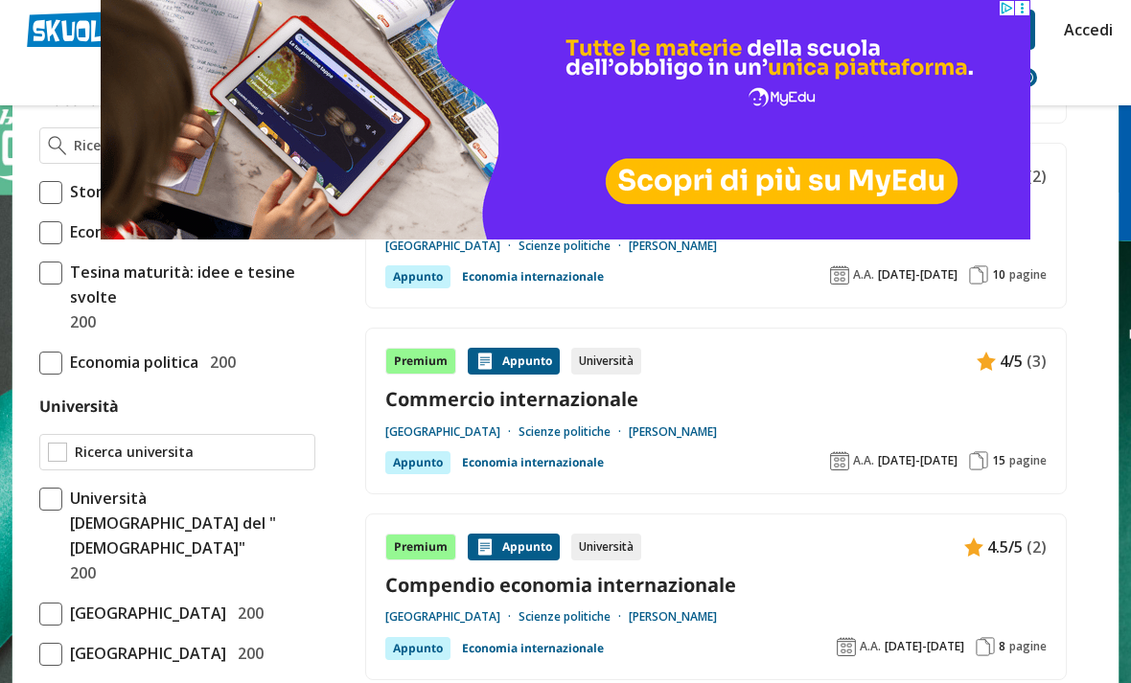
click at [237, 450] on input "Università" at bounding box center [191, 452] width 232 height 19
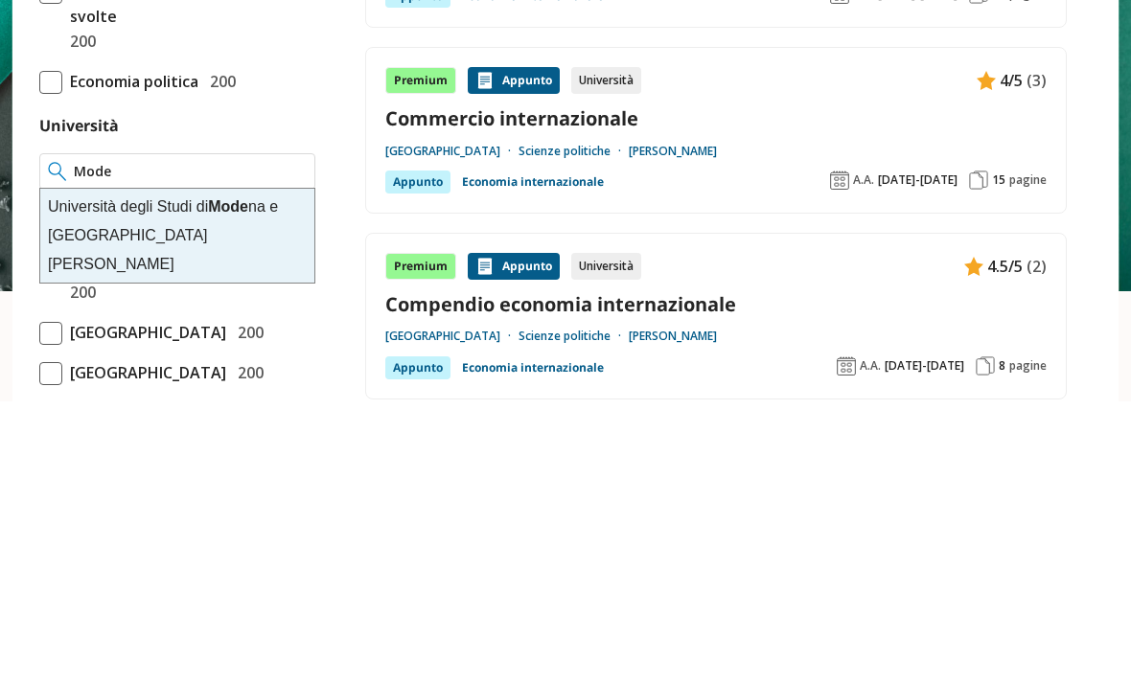
click at [263, 470] on div "Università degli Studi di Mode na e Reggio Emilia" at bounding box center [177, 517] width 274 height 94
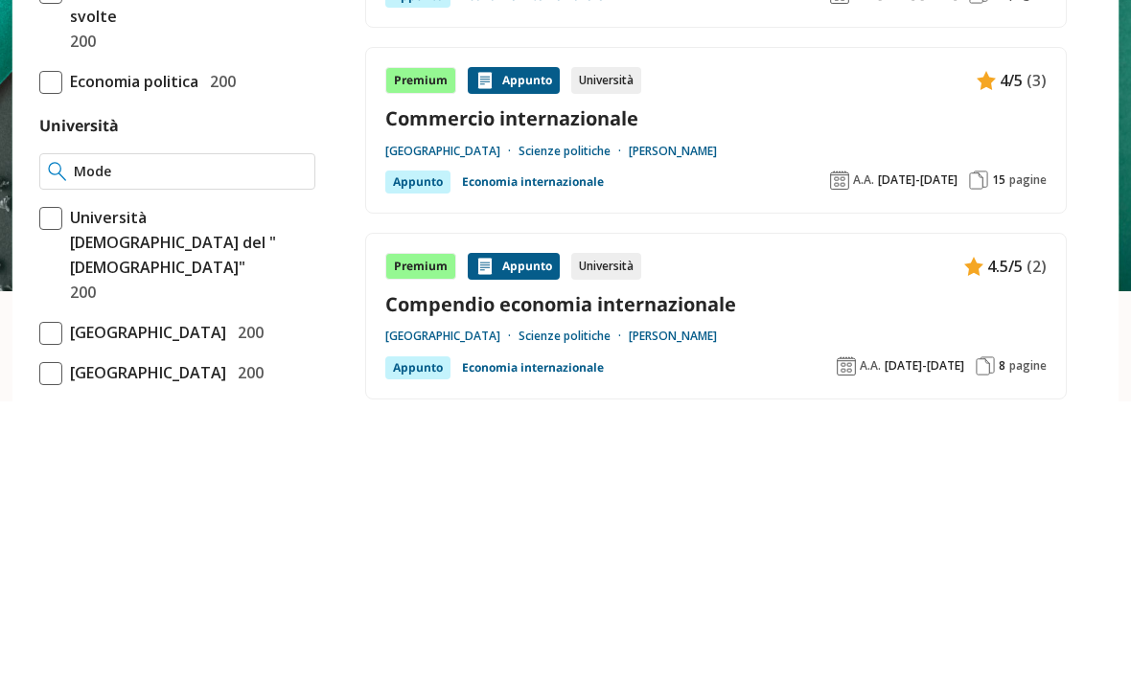
type input "[GEOGRAPHIC_DATA] e [GEOGRAPHIC_DATA][PERSON_NAME]"
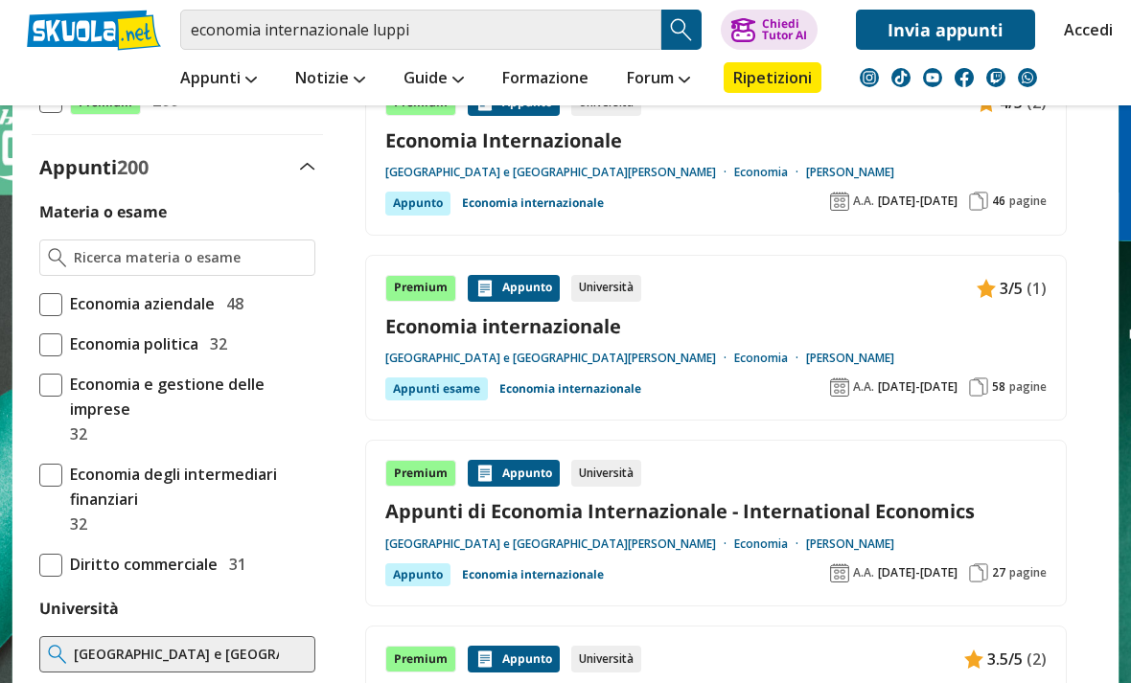
scroll to position [422, 0]
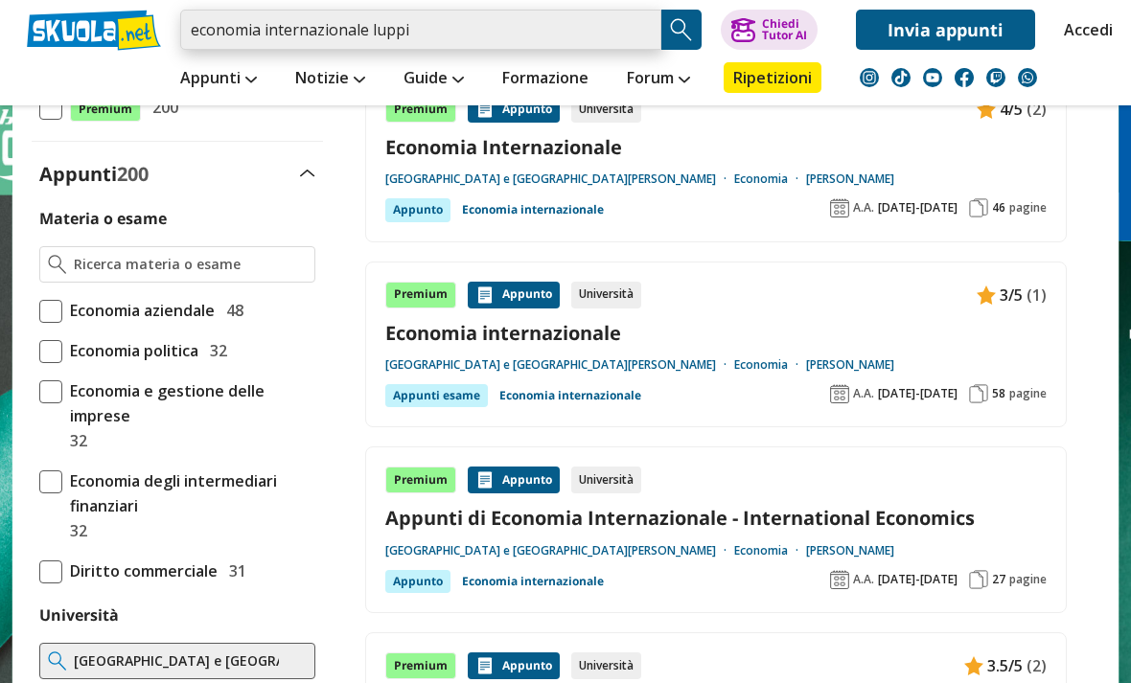
click at [647, 33] on input "economia internazionale luppi" at bounding box center [420, 30] width 481 height 40
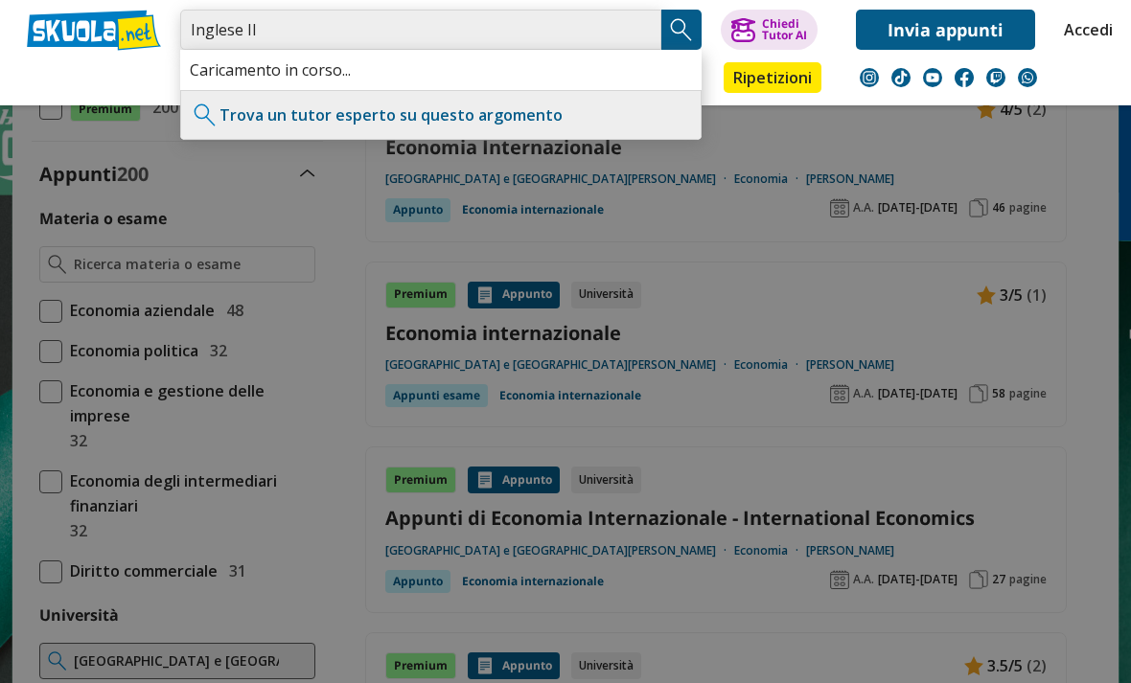
type input "Inglese II"
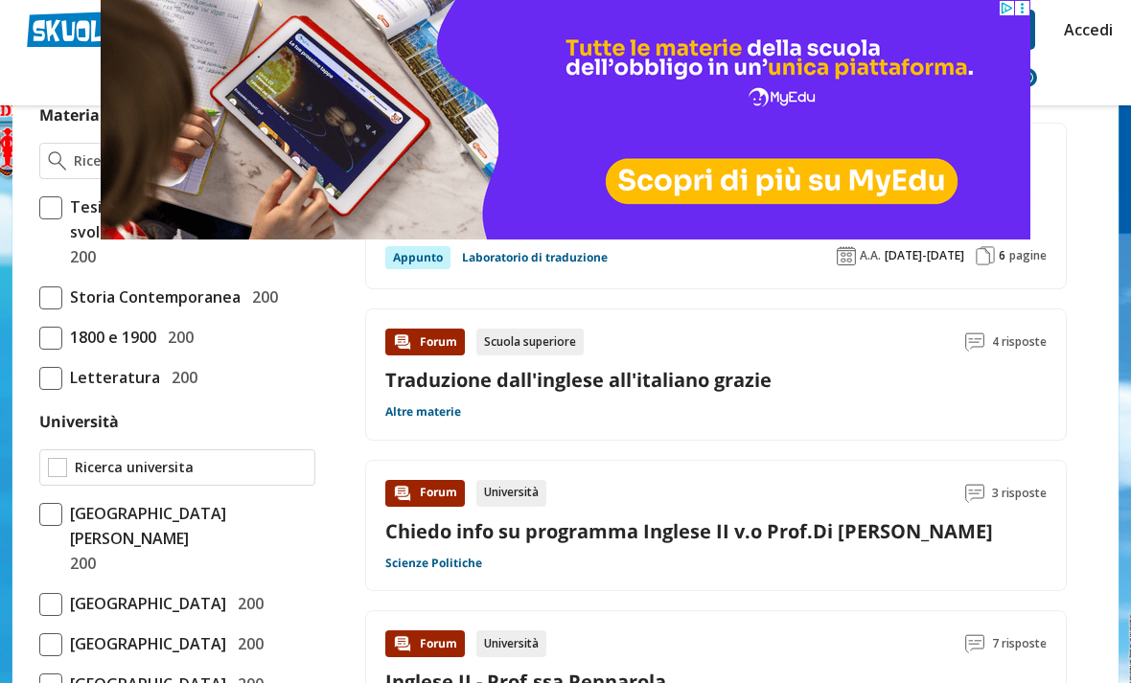
click at [265, 472] on input "Università" at bounding box center [191, 467] width 232 height 19
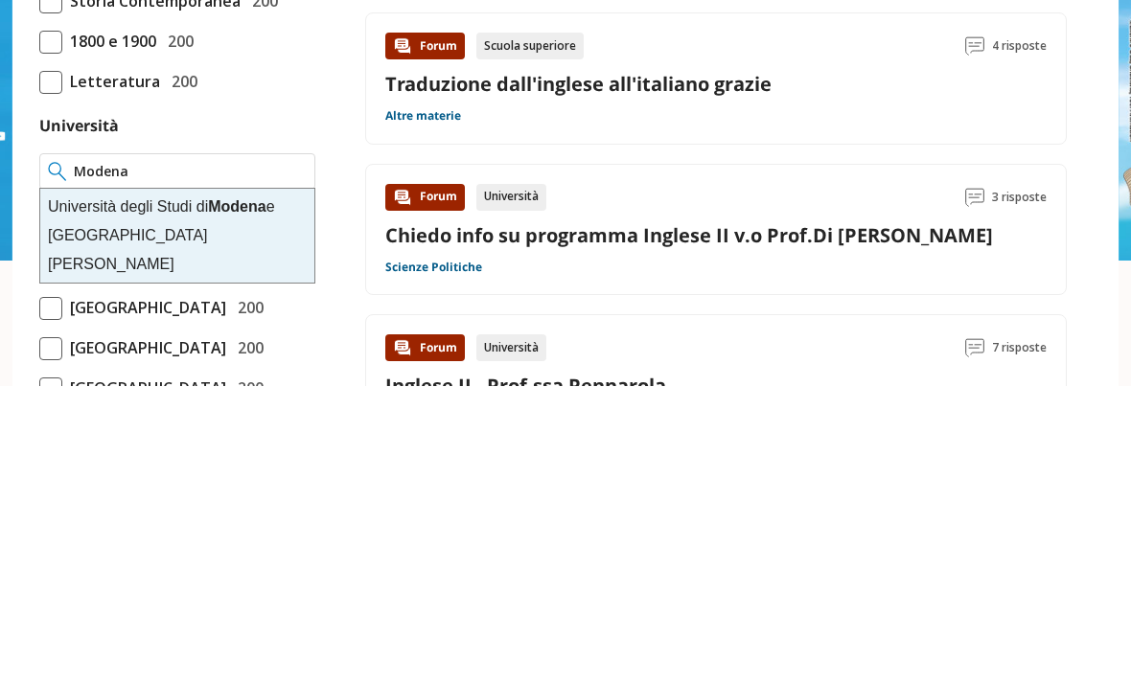
click at [245, 495] on strong "Modena" at bounding box center [236, 503] width 57 height 16
type input "[GEOGRAPHIC_DATA] e [GEOGRAPHIC_DATA][PERSON_NAME]"
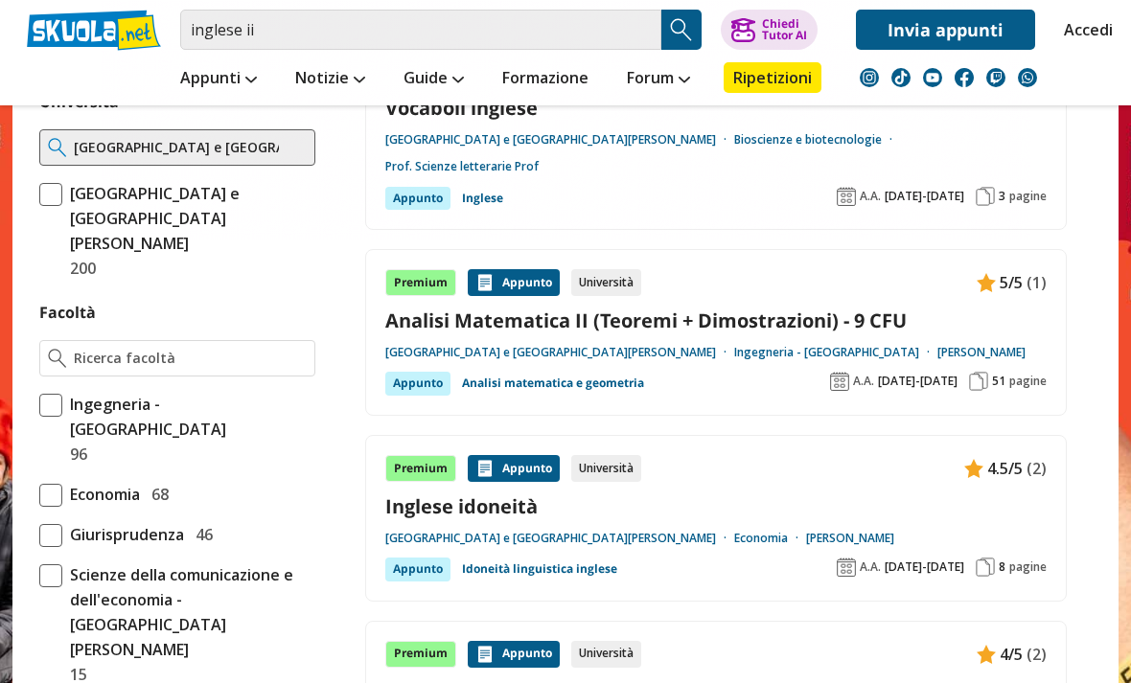
scroll to position [885, 0]
click at [284, 349] on input "Facoltà" at bounding box center [191, 358] width 232 height 19
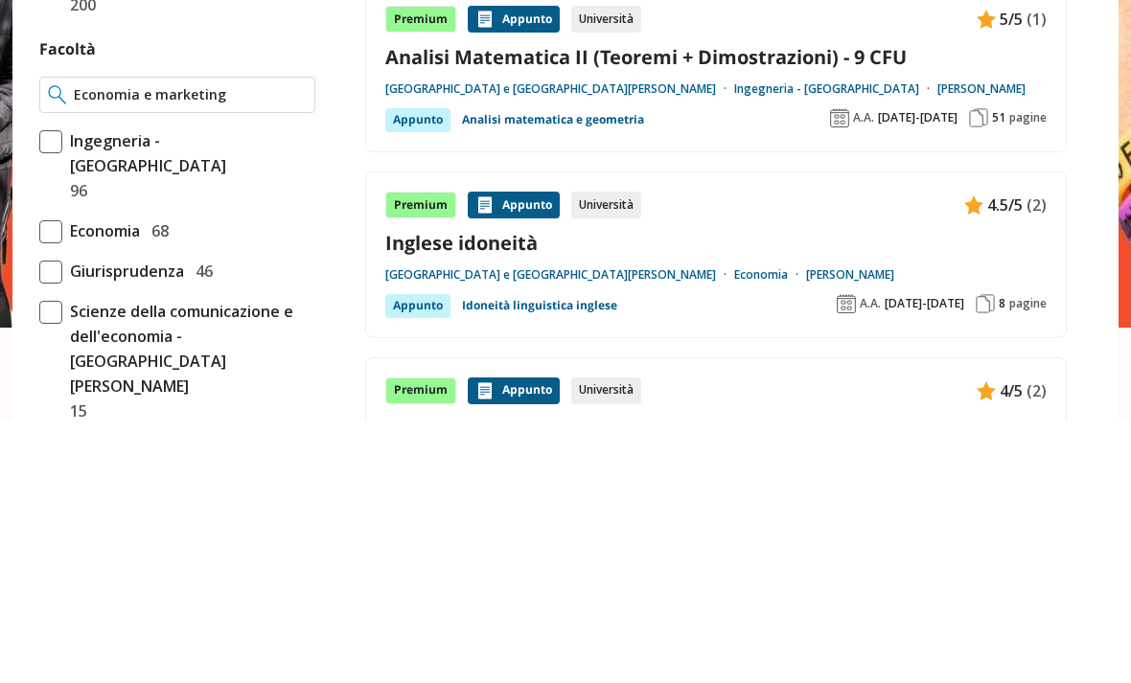
type input "Economia e marketing"
click at [303, 349] on input "Economia e marketing" at bounding box center [190, 358] width 233 height 19
click at [299, 349] on input "Economia e marketing" at bounding box center [190, 358] width 233 height 19
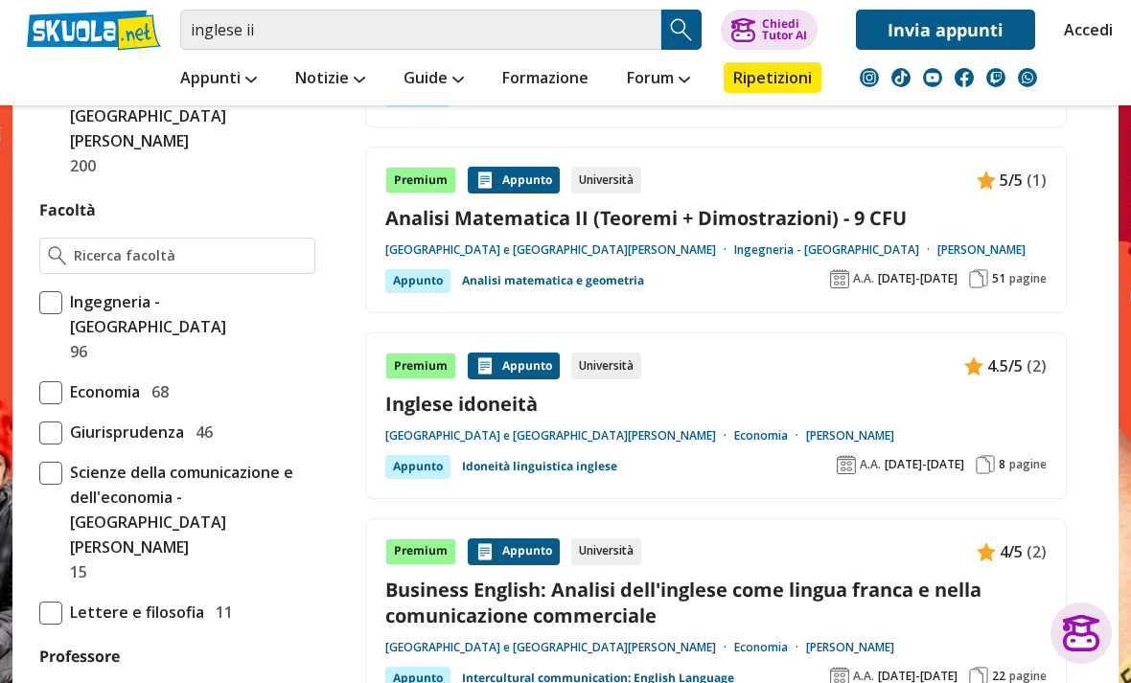
scroll to position [931, 0]
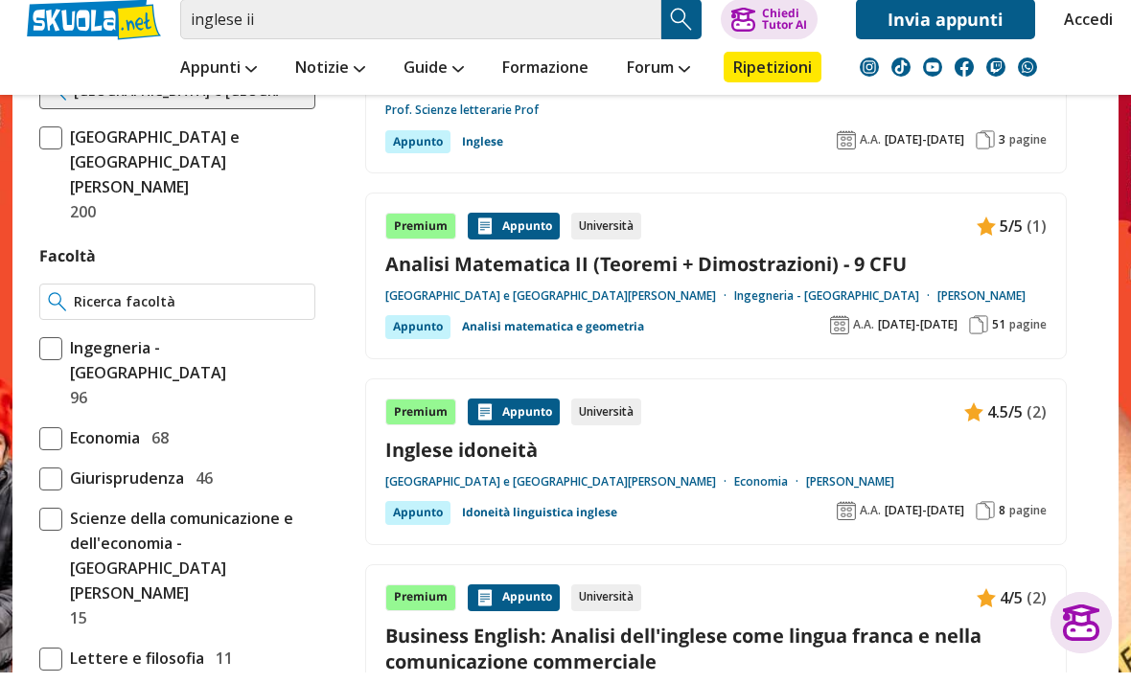
click at [230, 303] on input "Facoltà" at bounding box center [190, 312] width 233 height 19
type input "Clemi"
click at [320, 231] on div "Materia o esame Analisi matematica 14 Lingua e traduzione inglese 5" at bounding box center [177, 602] width 291 height 1812
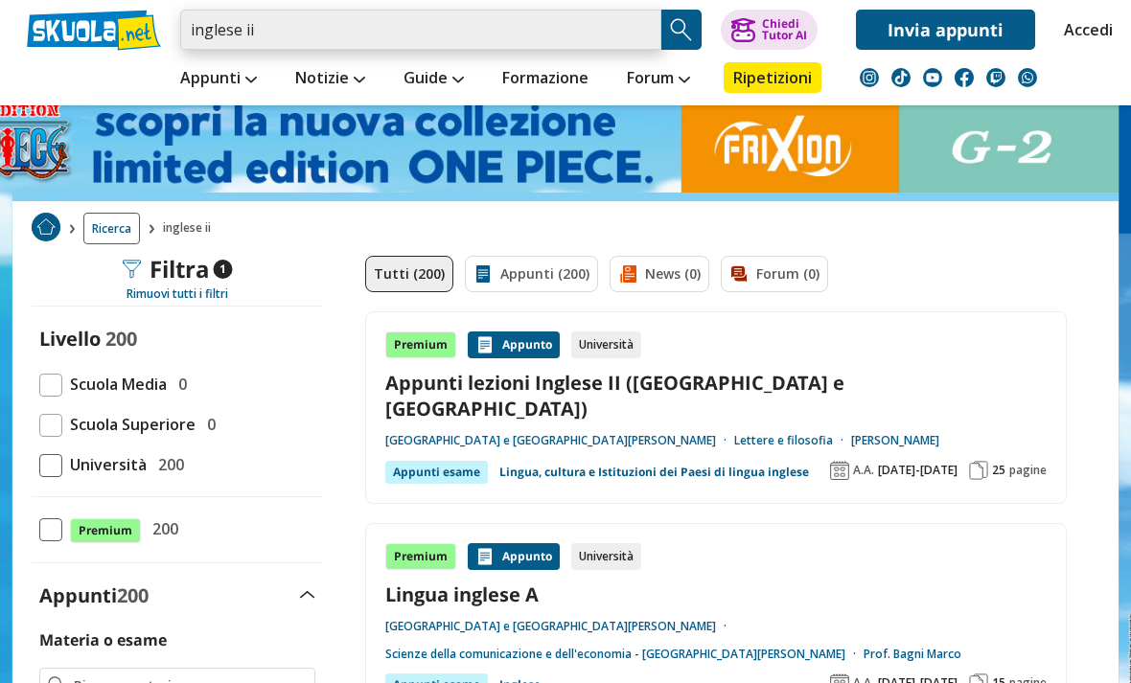
click at [640, 33] on input "inglese ii" at bounding box center [420, 30] width 481 height 40
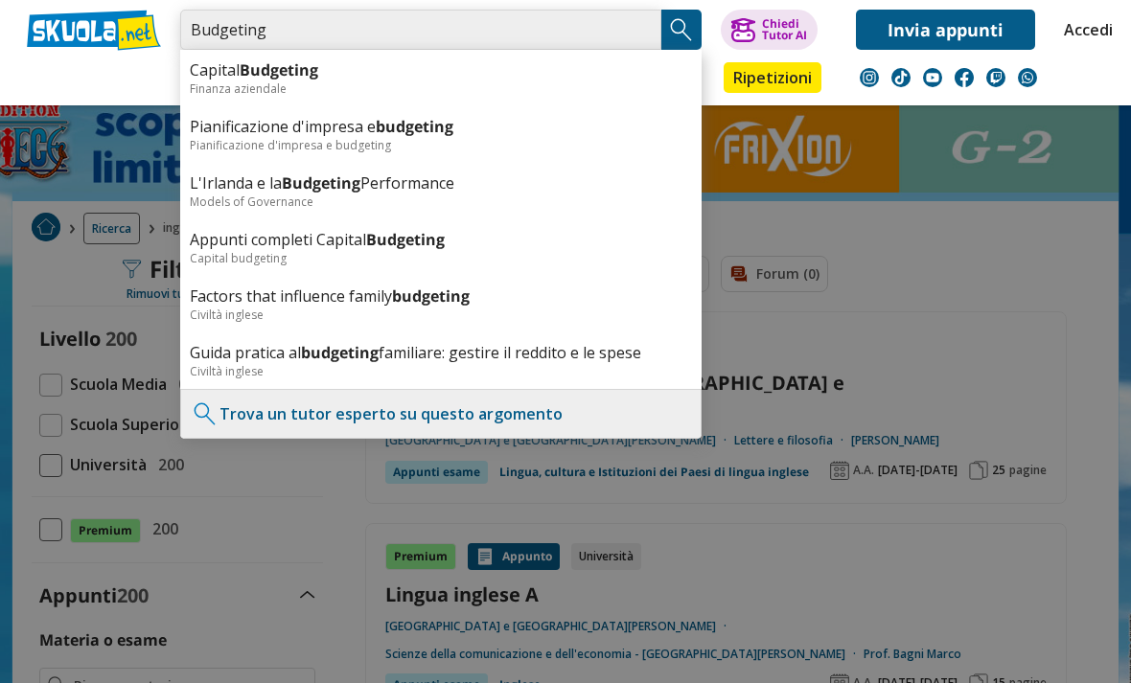
type input "Budgeting"
click at [683, 33] on img "Search Button" at bounding box center [681, 29] width 29 height 29
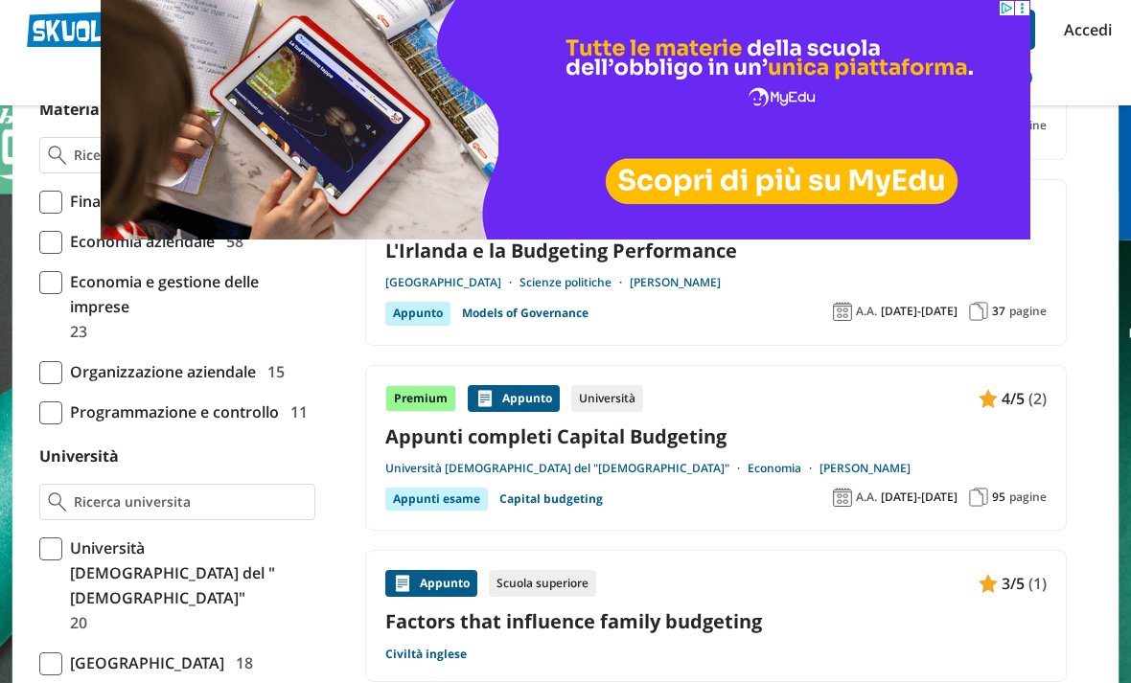
scroll to position [576, 0]
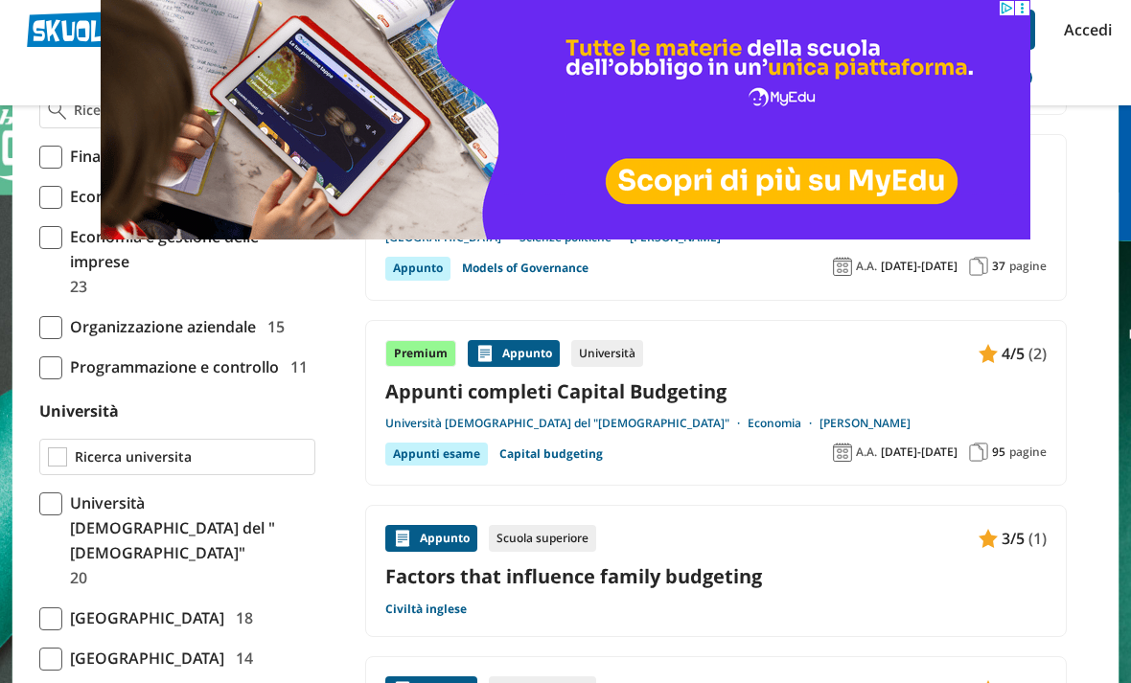
click at [282, 454] on input "Università" at bounding box center [191, 456] width 232 height 19
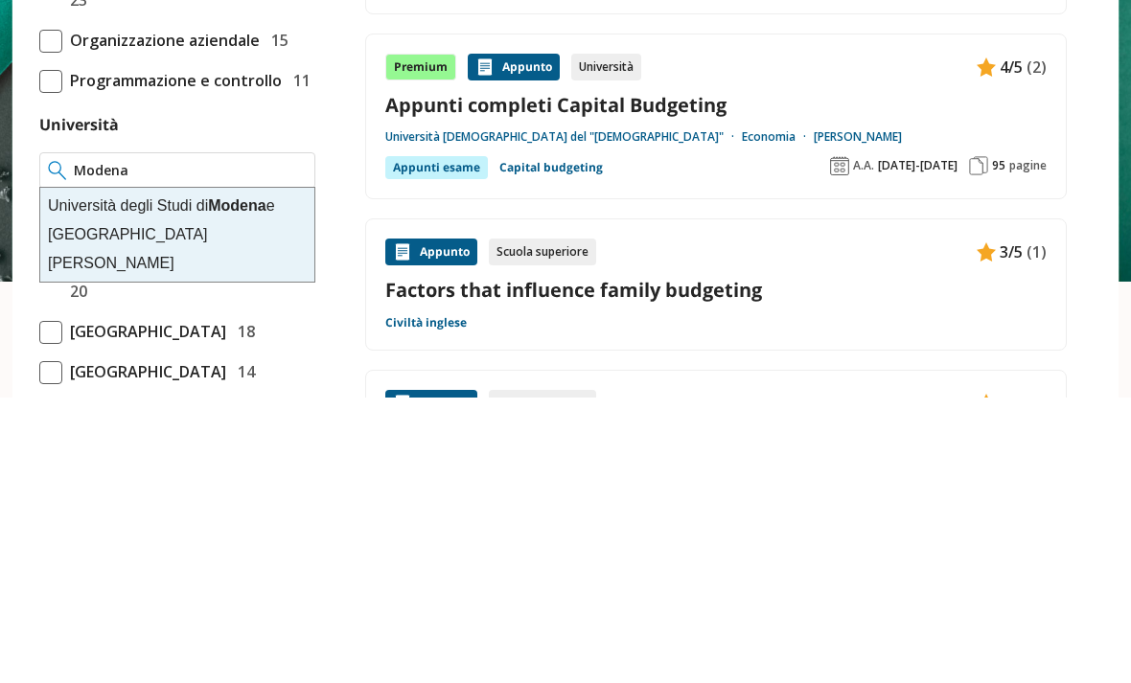
click at [234, 474] on div "Università degli Studi di Modena e Reggio Emilia" at bounding box center [177, 521] width 274 height 94
type input "[GEOGRAPHIC_DATA] e [GEOGRAPHIC_DATA][PERSON_NAME]"
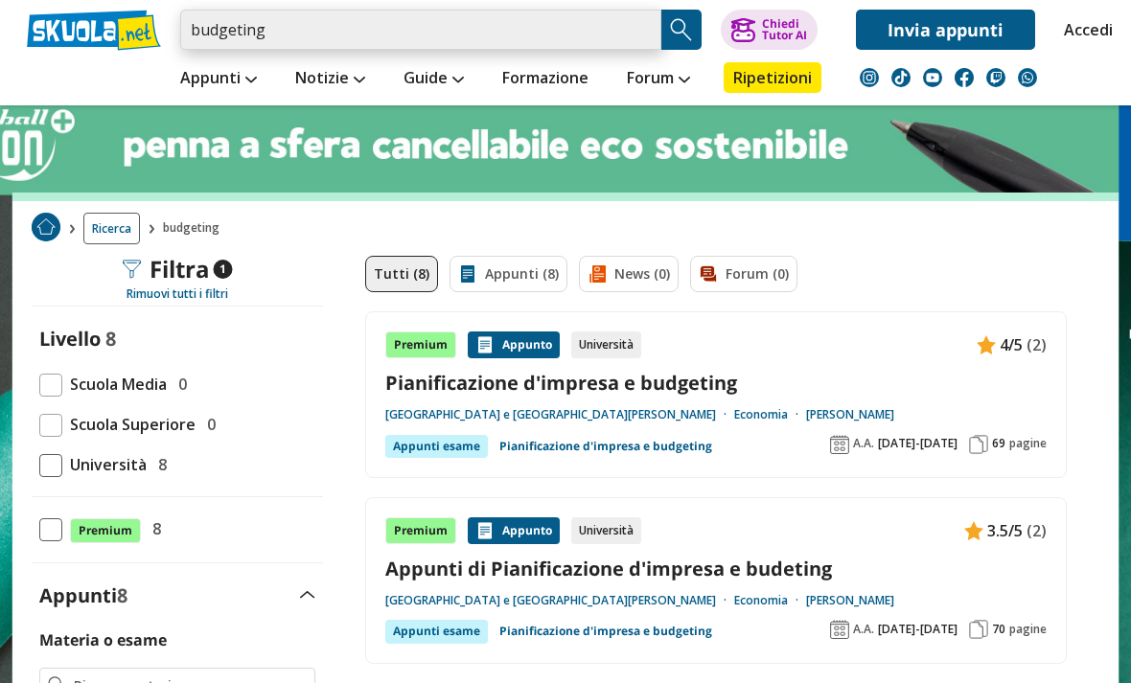
click at [300, 35] on input "budgeting" at bounding box center [420, 30] width 481 height 40
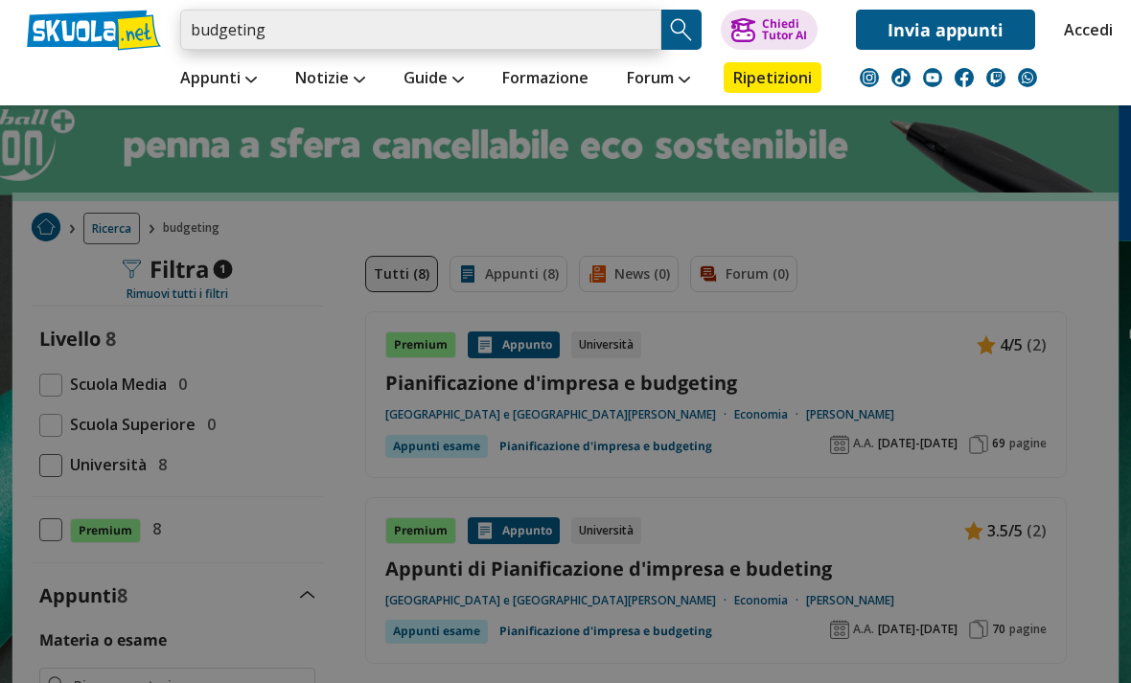
click at [221, 24] on input "budgeting" at bounding box center [420, 30] width 481 height 40
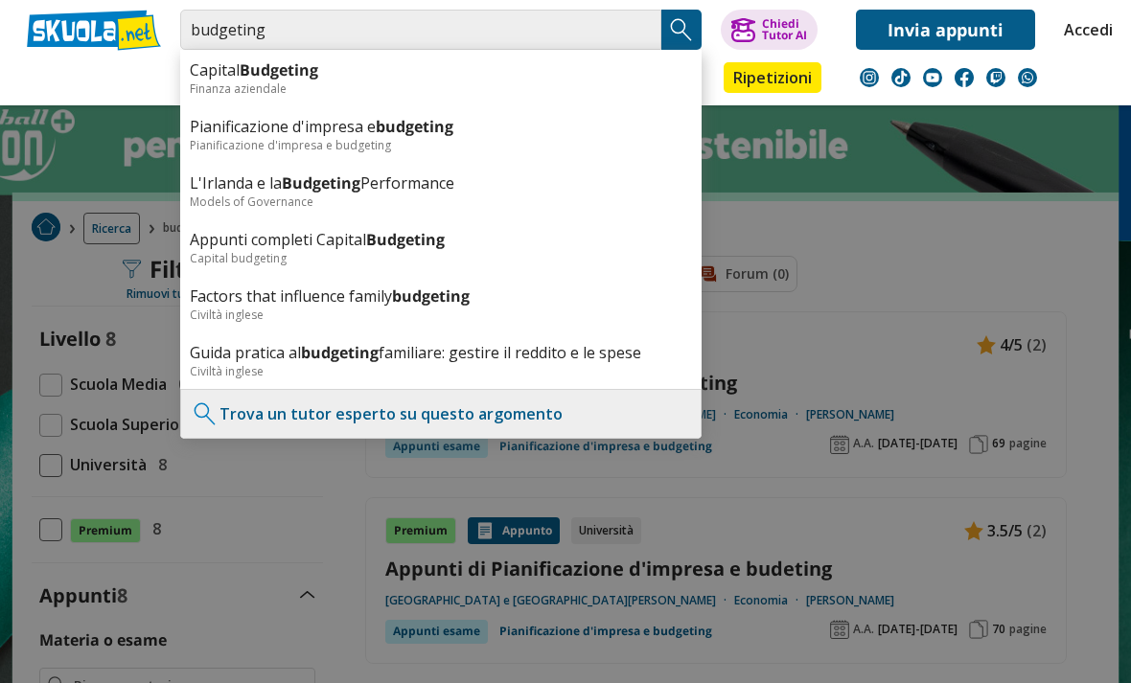
click at [401, 132] on b "budgeting" at bounding box center [415, 126] width 78 height 21
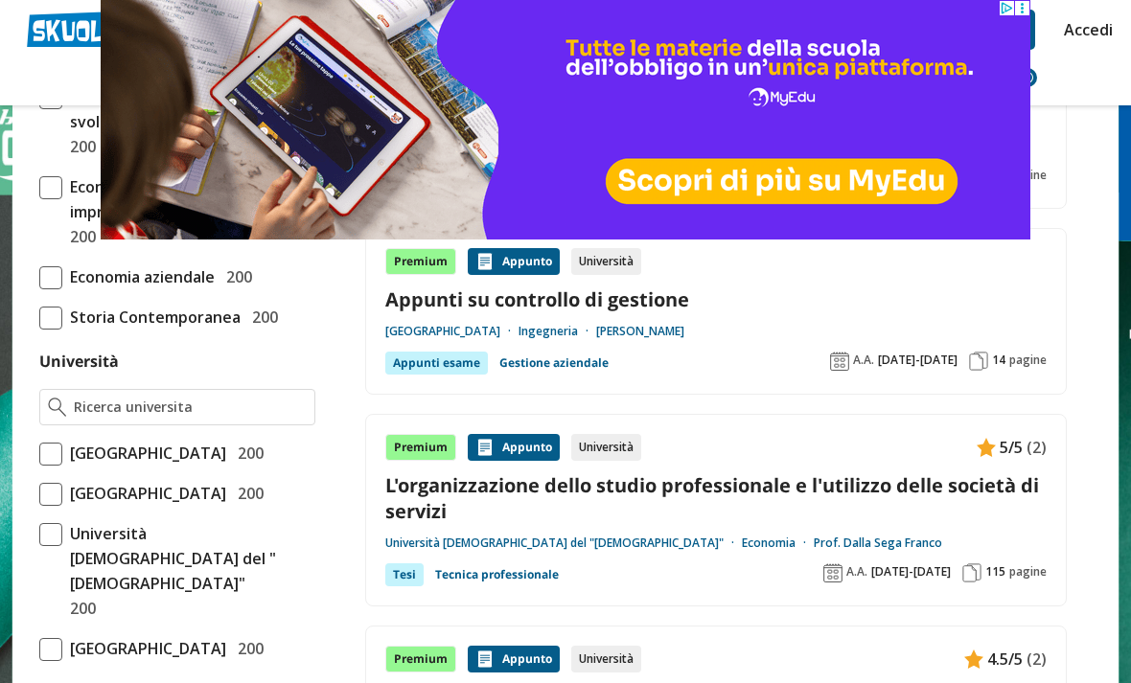
scroll to position [633, 0]
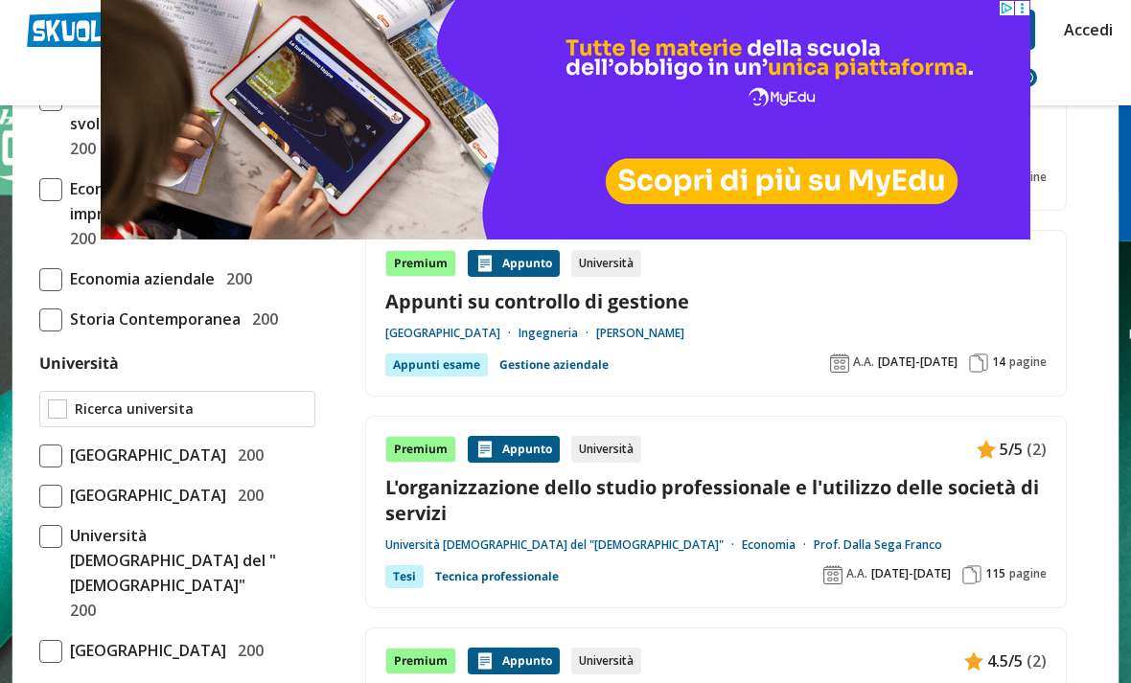
click at [212, 402] on input "Università" at bounding box center [191, 409] width 232 height 19
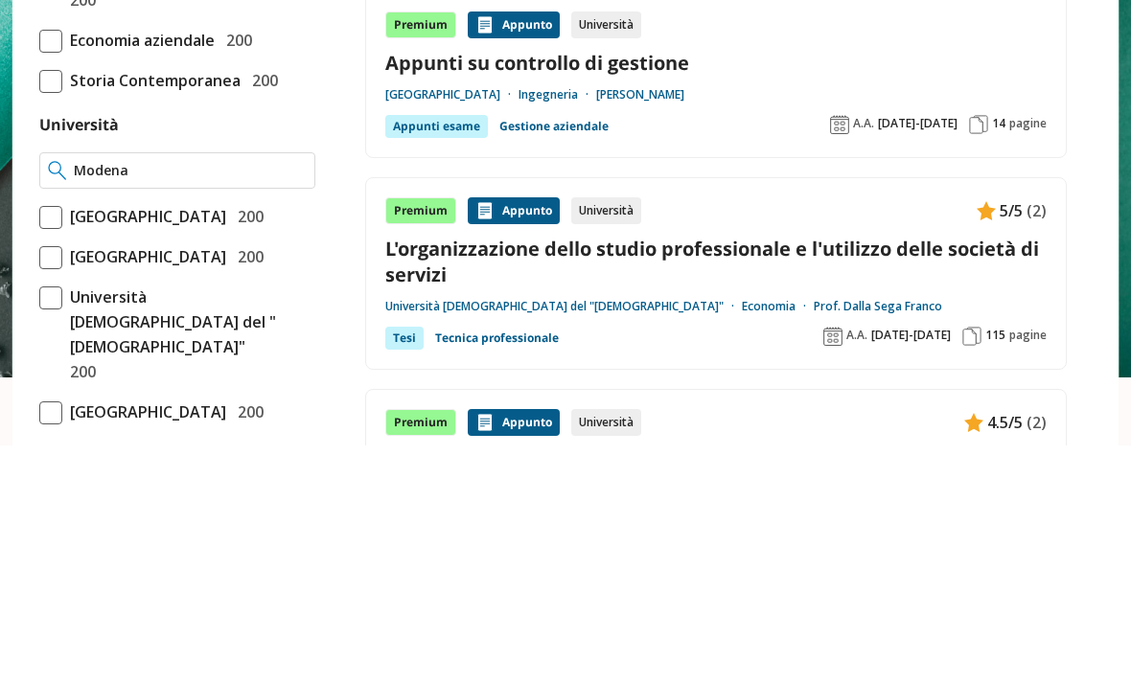
type input "[GEOGRAPHIC_DATA] e [GEOGRAPHIC_DATA][PERSON_NAME]"
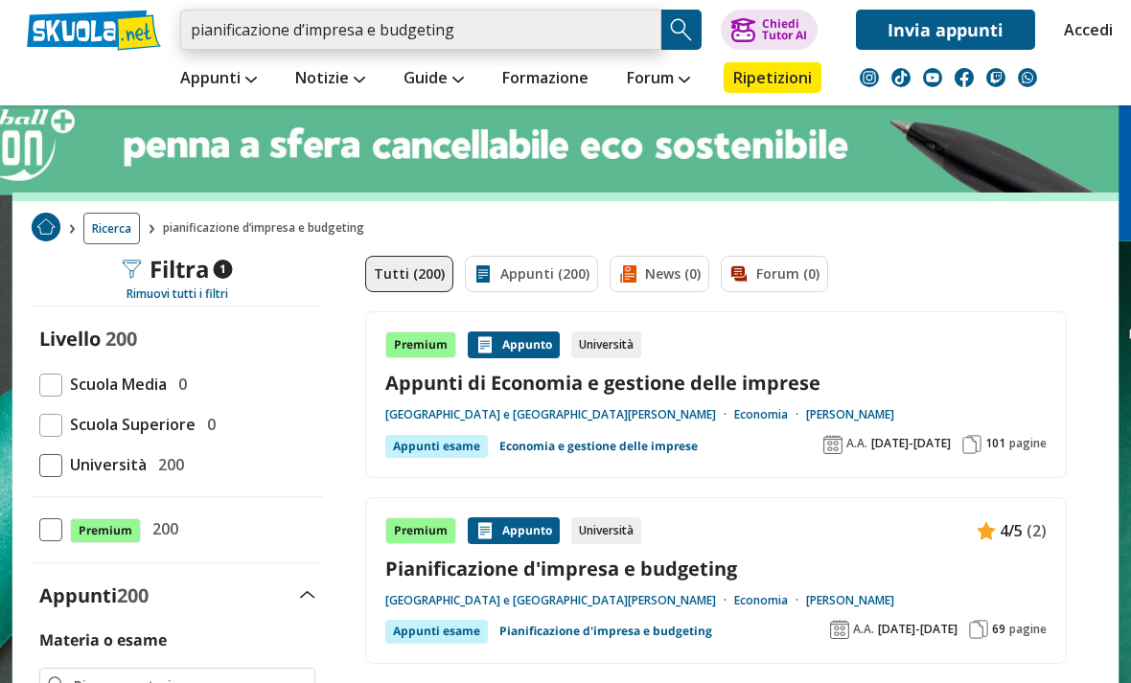
click at [642, 29] on input "pianificazione d’impresa e budgeting" at bounding box center [420, 30] width 481 height 40
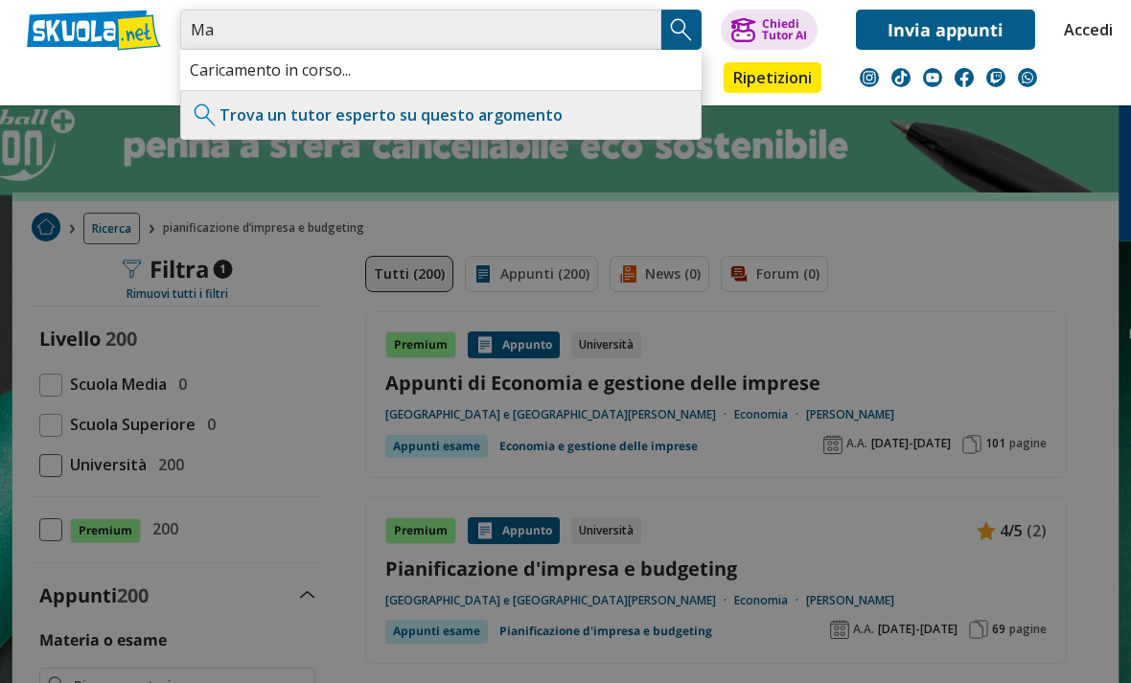
type input "M"
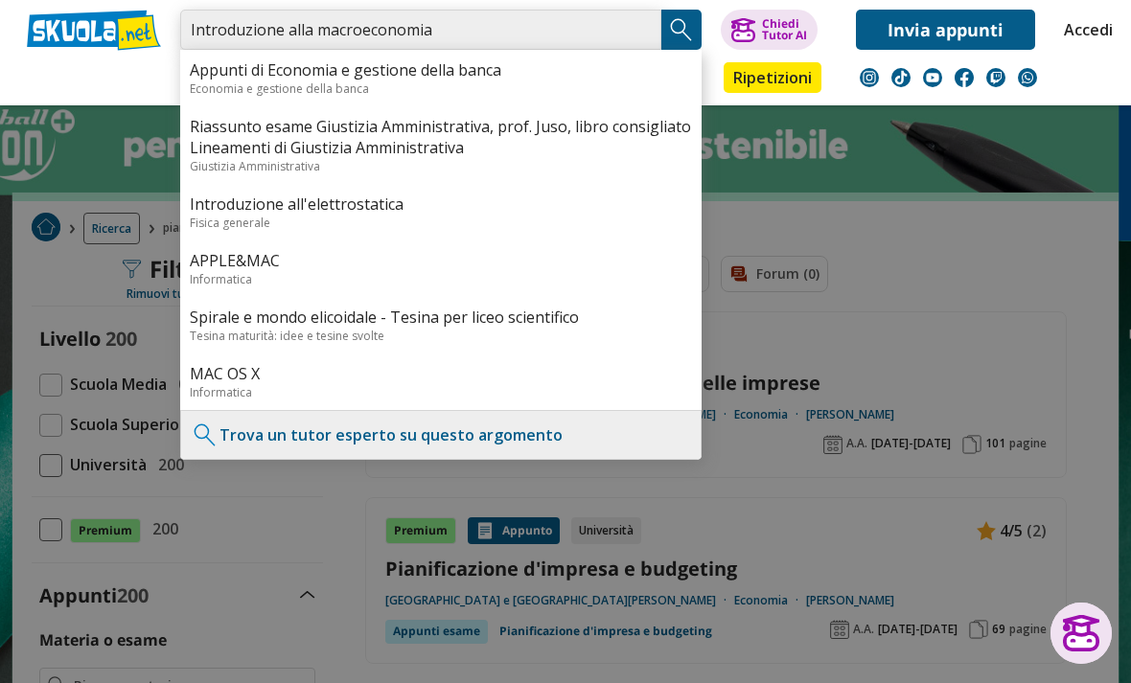
type input "Introduzione alla macroeconomia"
click at [678, 35] on img "Search Button" at bounding box center [681, 29] width 29 height 29
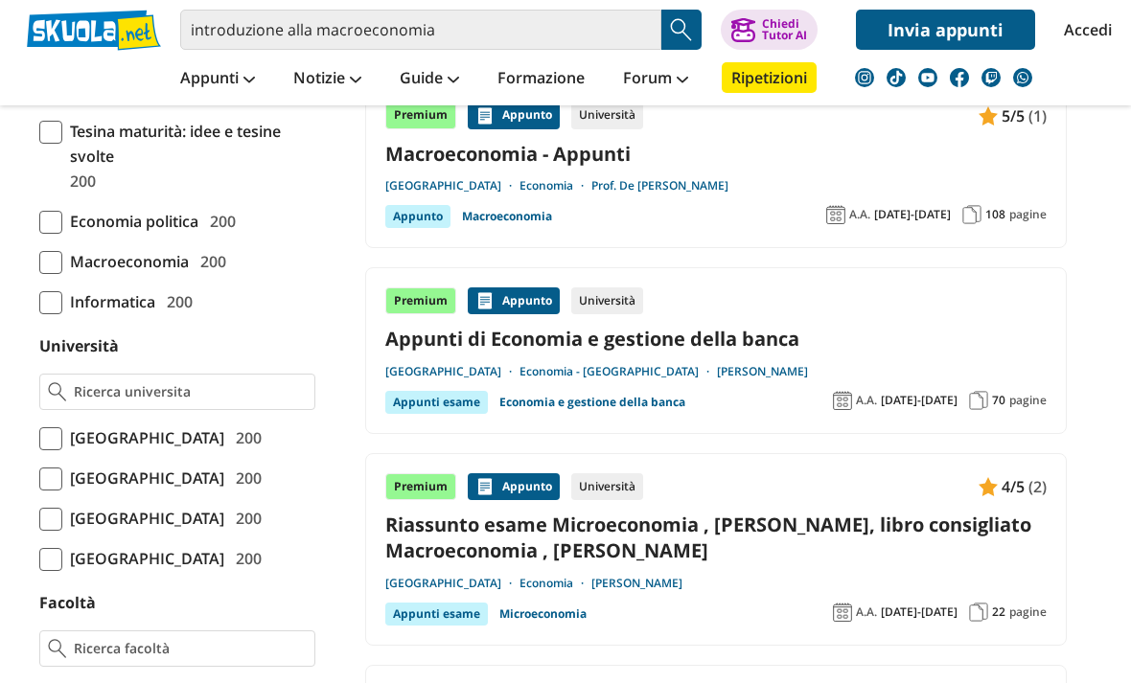
scroll to position [601, 0]
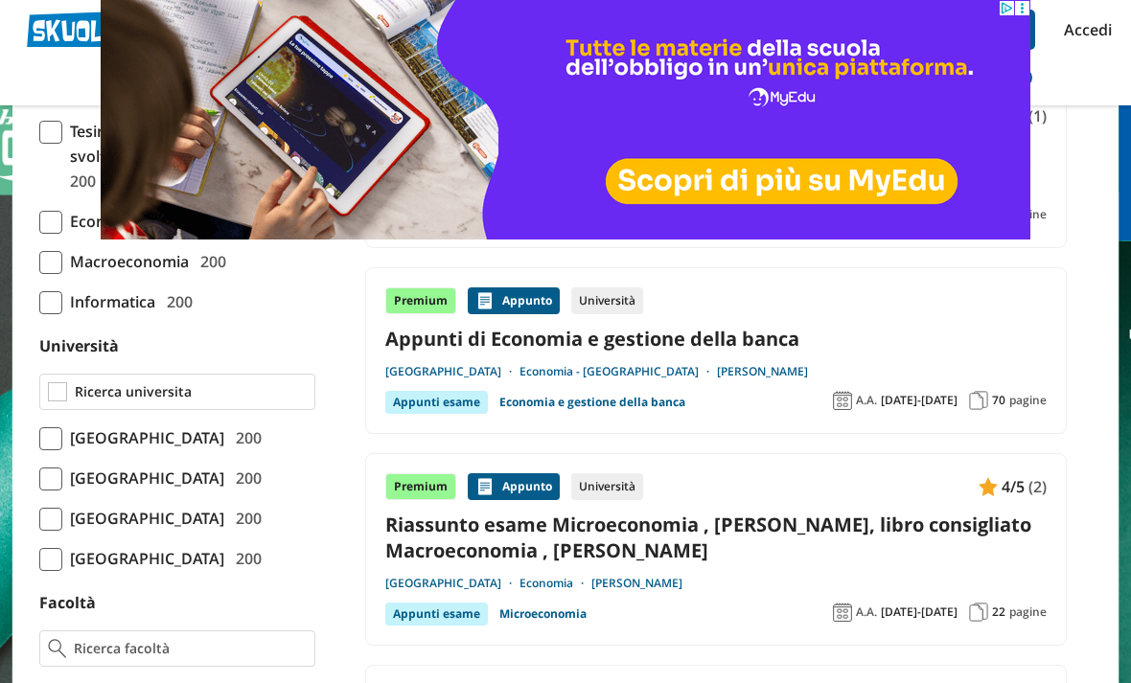
click at [282, 385] on input "Università" at bounding box center [191, 391] width 232 height 19
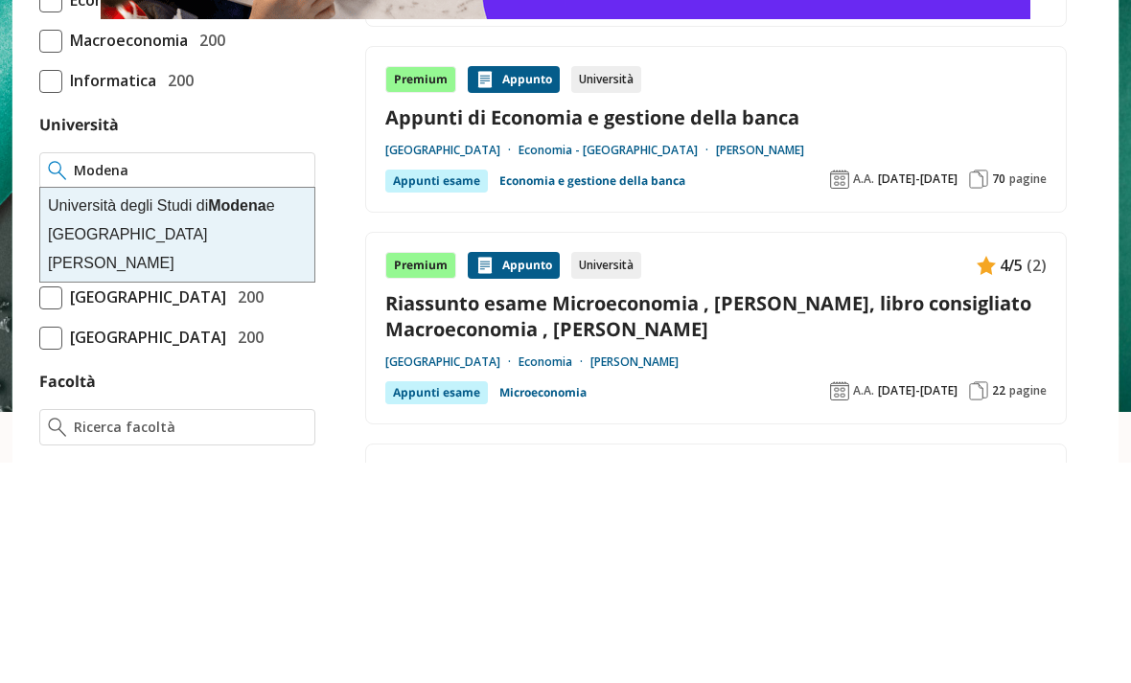
click at [257, 409] on div "Università degli Studi di Modena e Reggio Emilia" at bounding box center [177, 456] width 274 height 94
type input "[GEOGRAPHIC_DATA] e [GEOGRAPHIC_DATA][PERSON_NAME]"
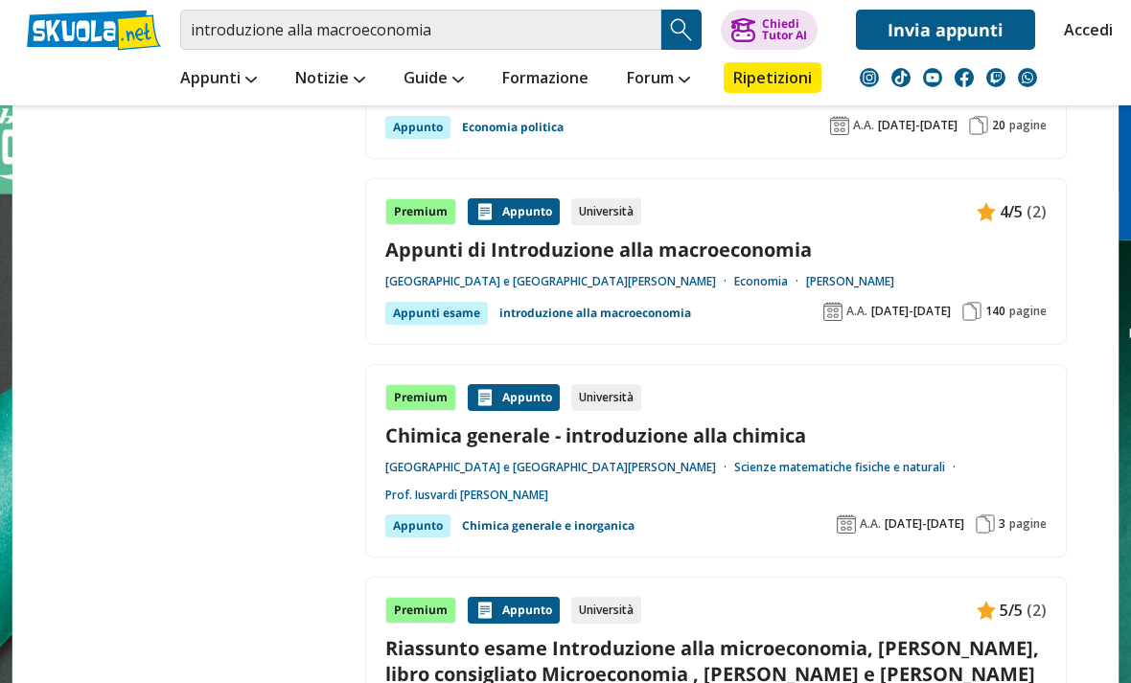
scroll to position [3286, 0]
click at [755, 238] on link "Appunti di Introduzione alla macroeconomia" at bounding box center [715, 251] width 661 height 26
